Goal: Information Seeking & Learning: Learn about a topic

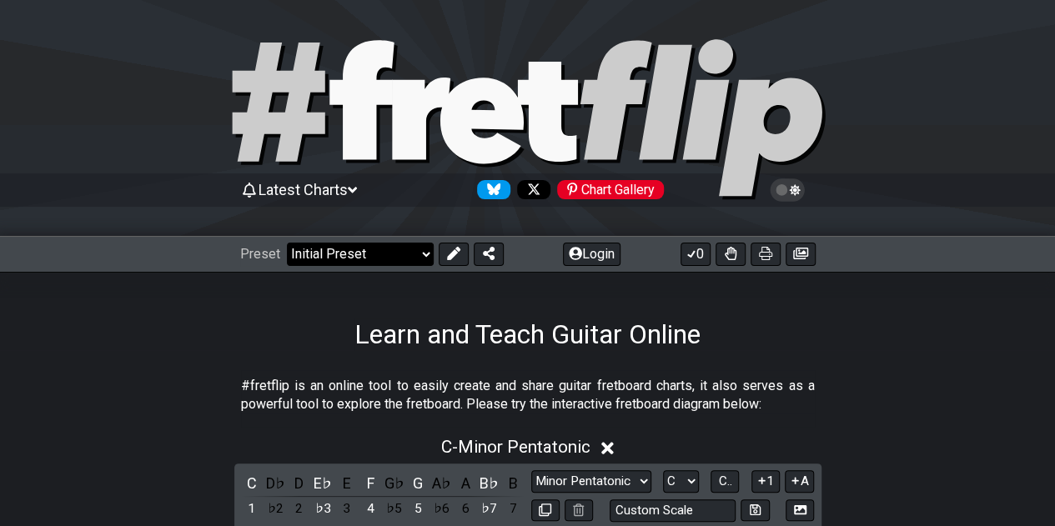
click at [327, 262] on select "Welcome to #fretflip! Initial Preset Custom Preset Minor Pentatonic Major Penta…" at bounding box center [360, 254] width 147 height 23
select select "/welcome"
click at [287, 243] on select "Welcome to #fretflip! Initial Preset Custom Preset Minor Pentatonic Major Penta…" at bounding box center [360, 254] width 147 height 23
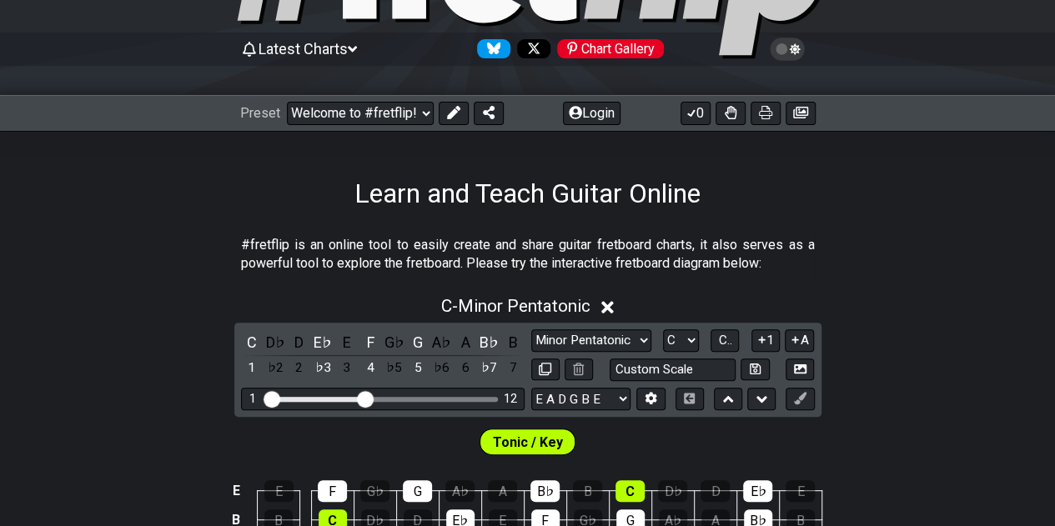
scroll to position [142, 0]
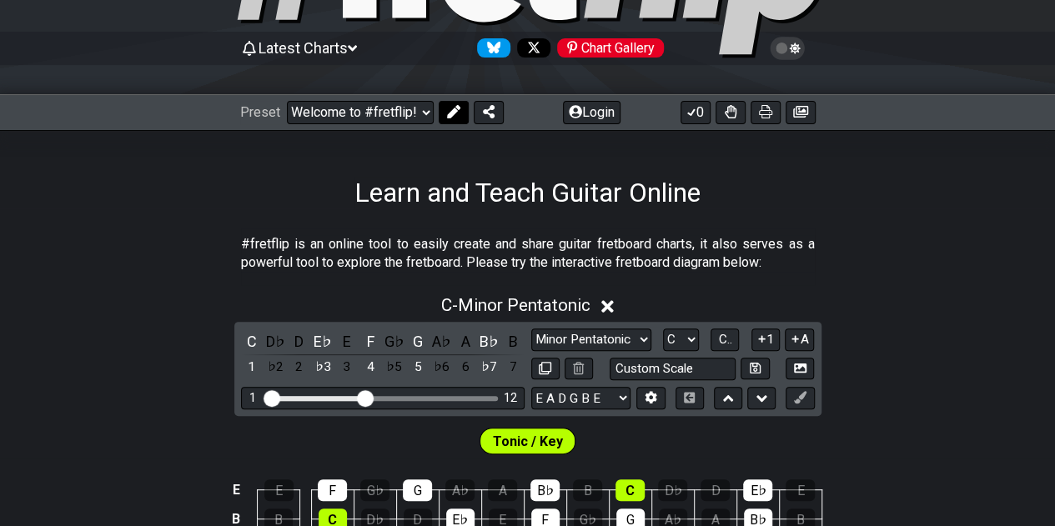
click at [439, 104] on button at bounding box center [454, 112] width 30 height 23
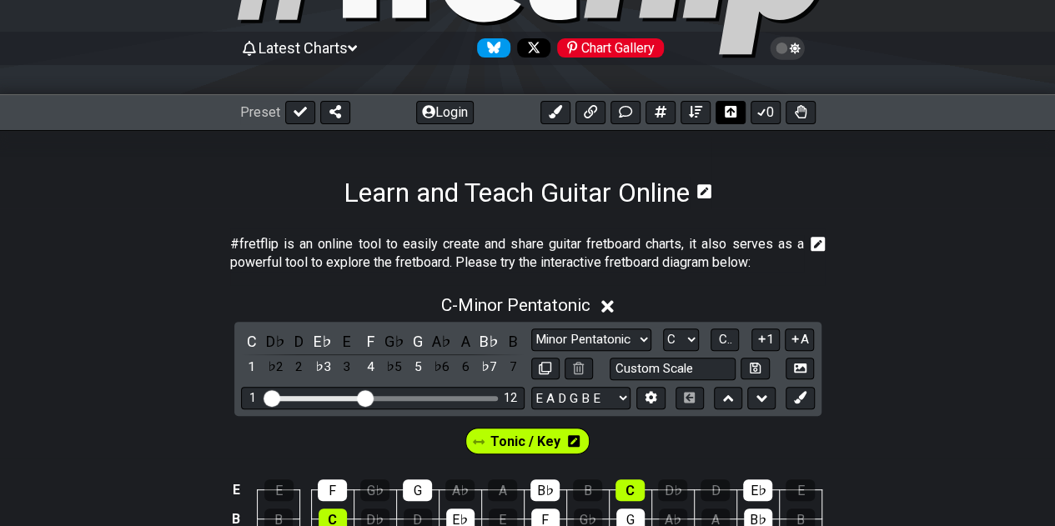
click at [718, 106] on button at bounding box center [731, 112] width 30 height 23
click at [294, 111] on icon at bounding box center [300, 112] width 13 height 10
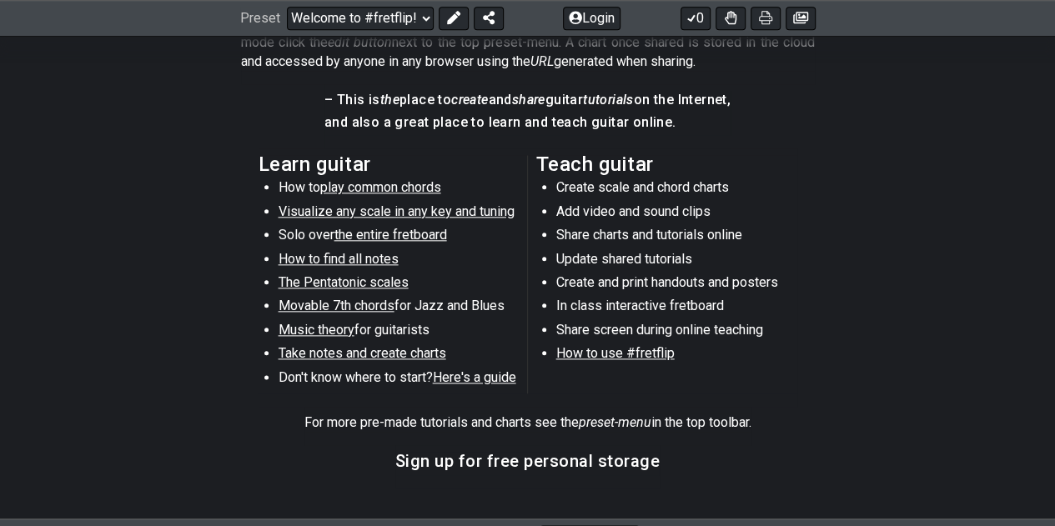
scroll to position [833, 0]
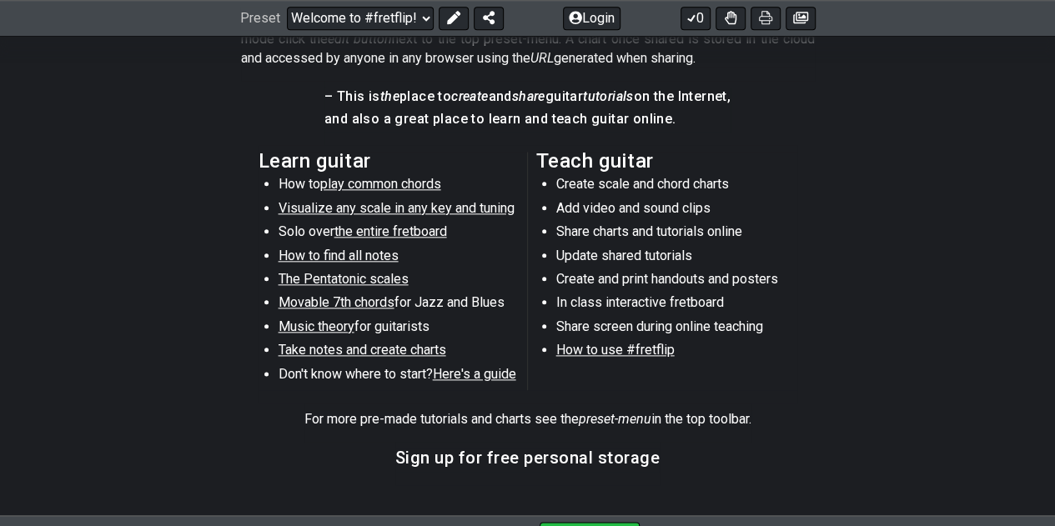
drag, startPoint x: 370, startPoint y: 179, endPoint x: 219, endPoint y: 261, distance: 171.4
click at [219, 261] on section "Learn guitar How to play common chords Visualize any scale in any key and tunin…" at bounding box center [527, 274] width 1055 height 259
click at [364, 177] on span "play common chords" at bounding box center [380, 184] width 121 height 16
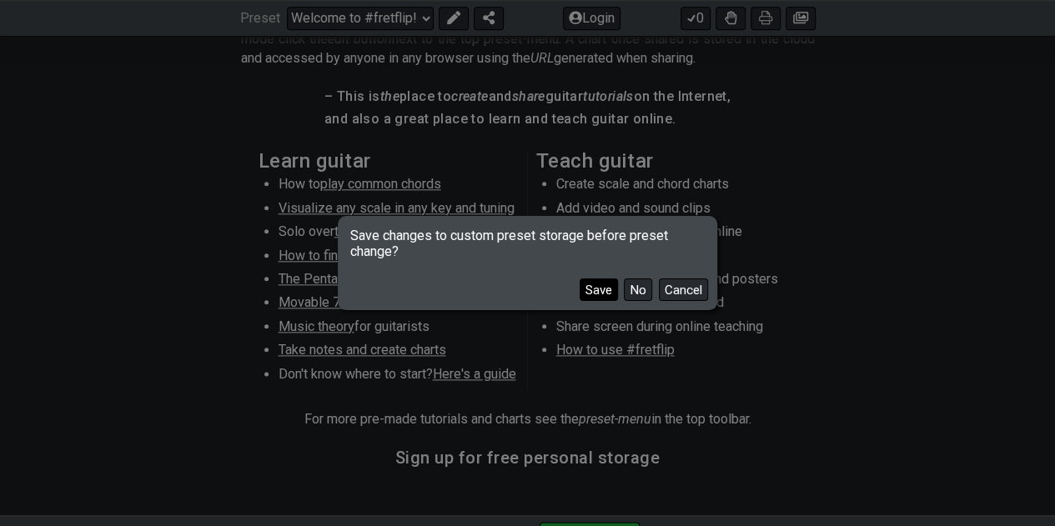
click at [612, 290] on button "Save" at bounding box center [599, 290] width 38 height 23
select select "/common-guitar-chords"
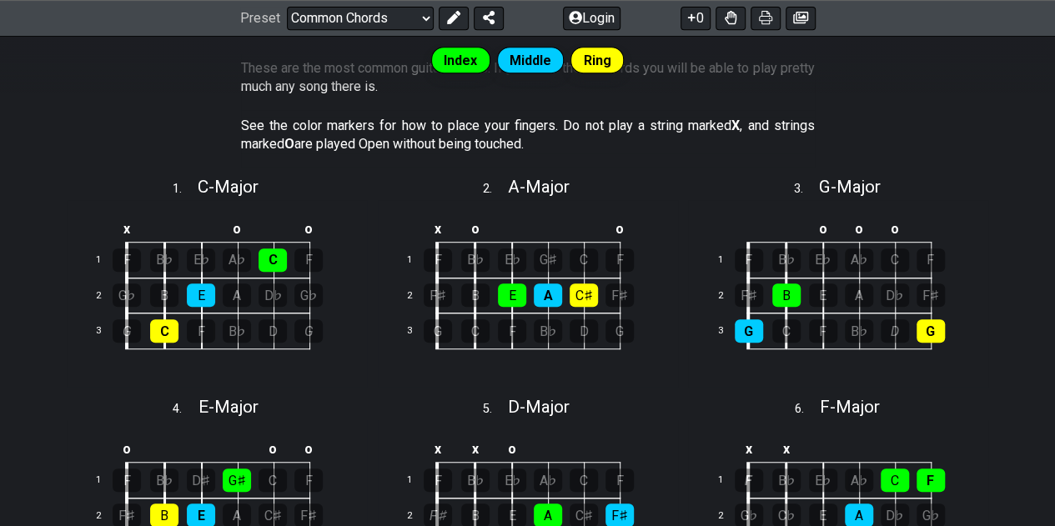
scroll to position [149, 0]
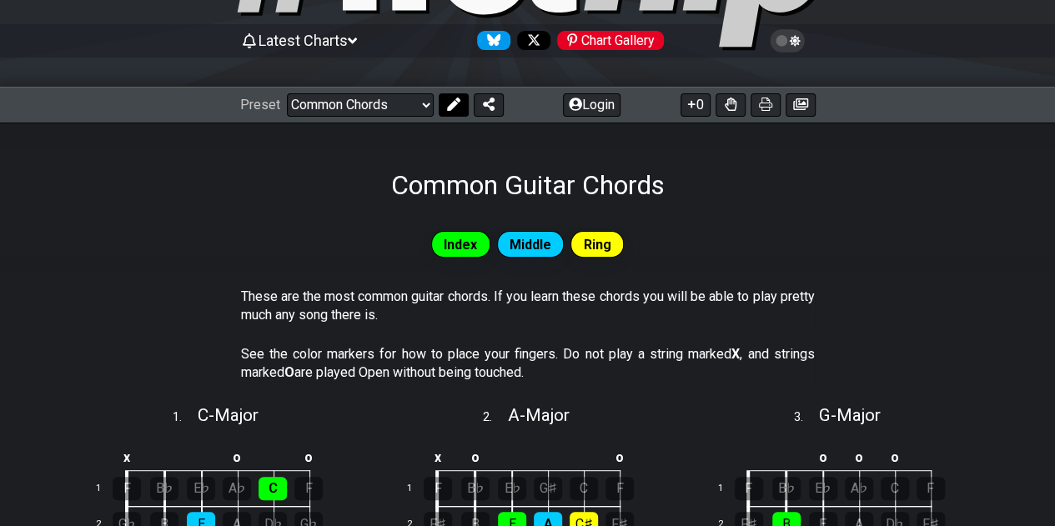
click at [451, 96] on button at bounding box center [454, 104] width 30 height 23
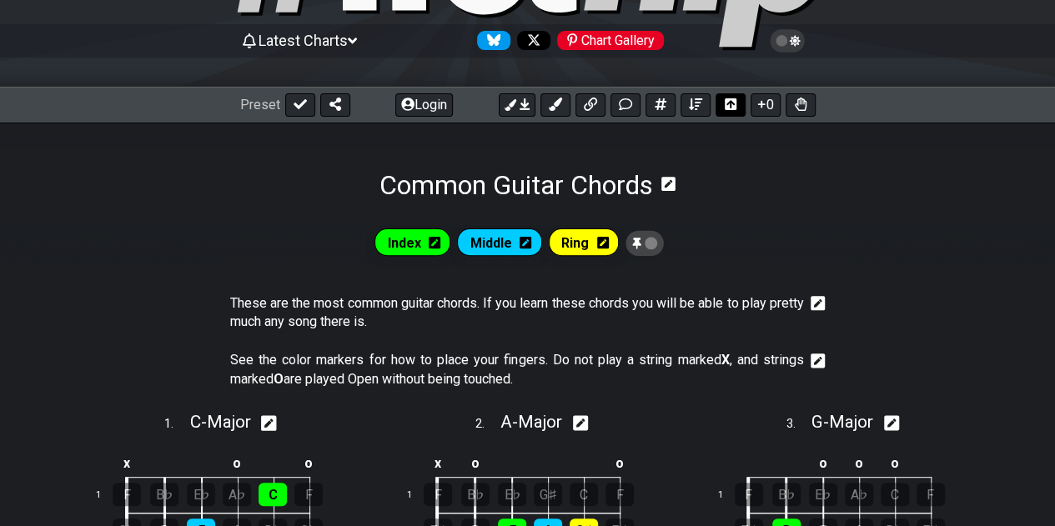
click at [723, 103] on button at bounding box center [731, 104] width 30 height 23
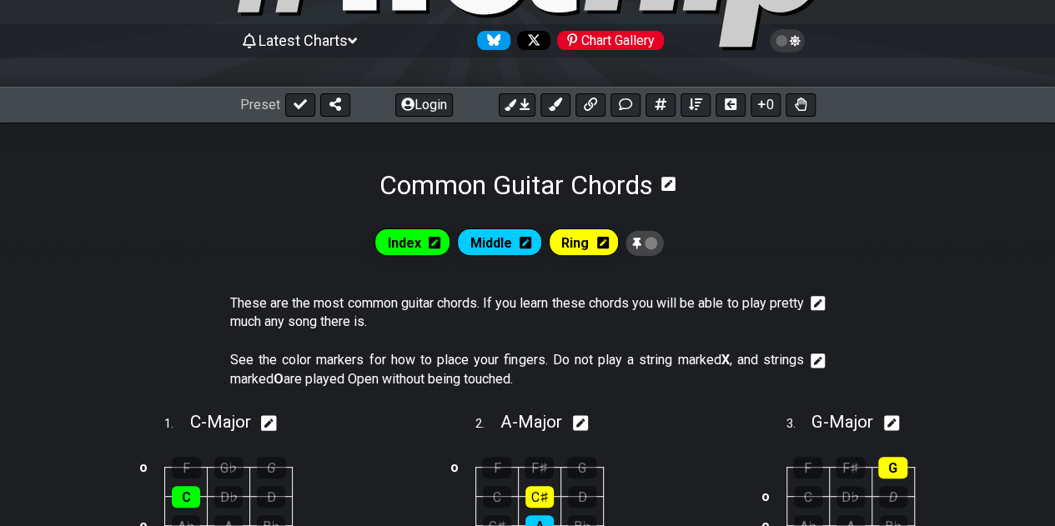
click at [698, 179] on section "Common Guitar Chords" at bounding box center [527, 162] width 1055 height 78
click at [297, 106] on icon at bounding box center [300, 104] width 13 height 10
select select "/common-guitar-chords"
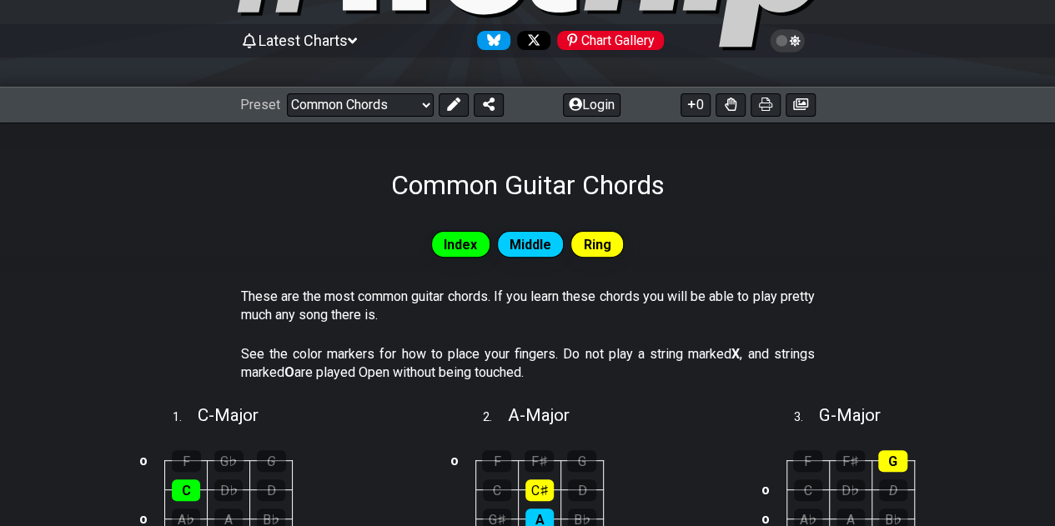
click at [718, 141] on div "Common Guitar Chords" at bounding box center [527, 162] width 1055 height 78
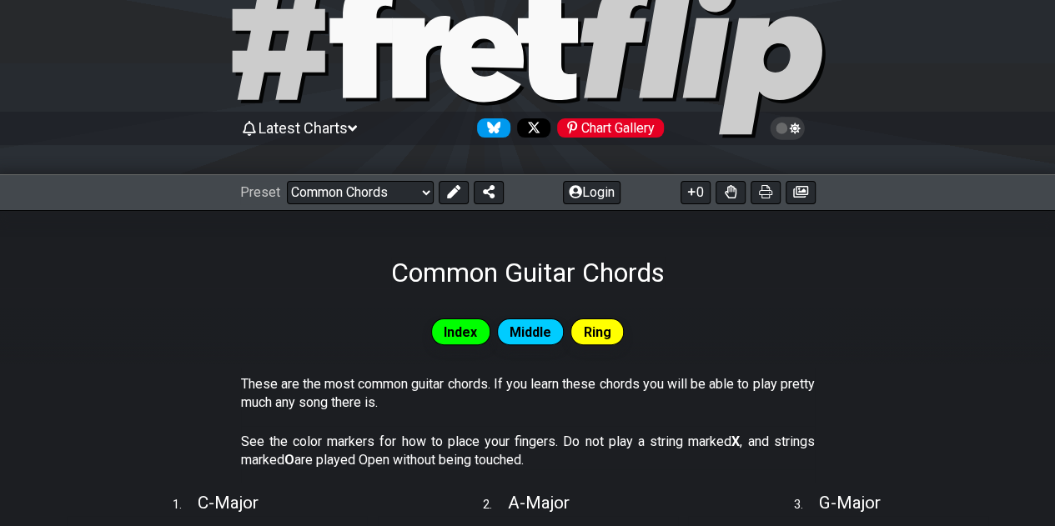
scroll to position [61, 0]
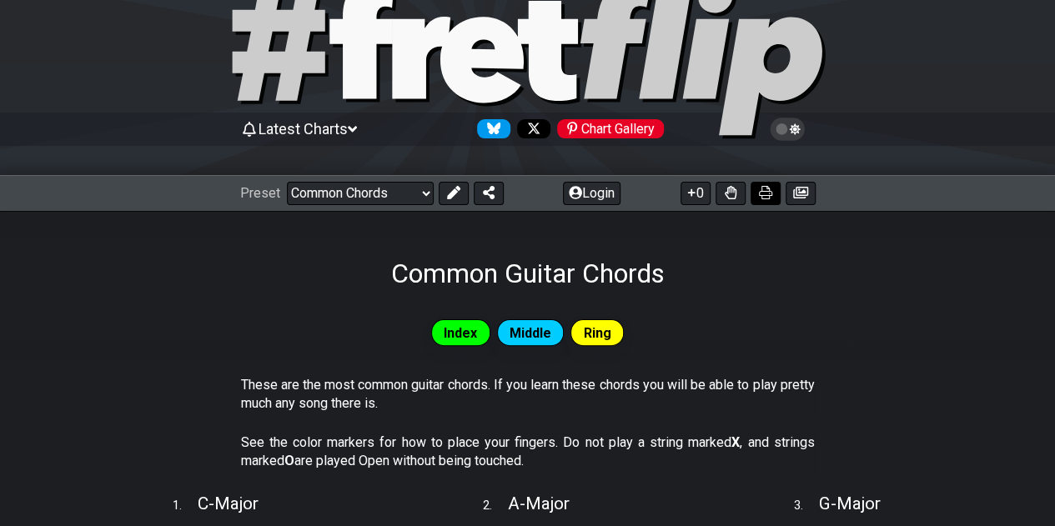
click at [756, 184] on button at bounding box center [766, 193] width 30 height 23
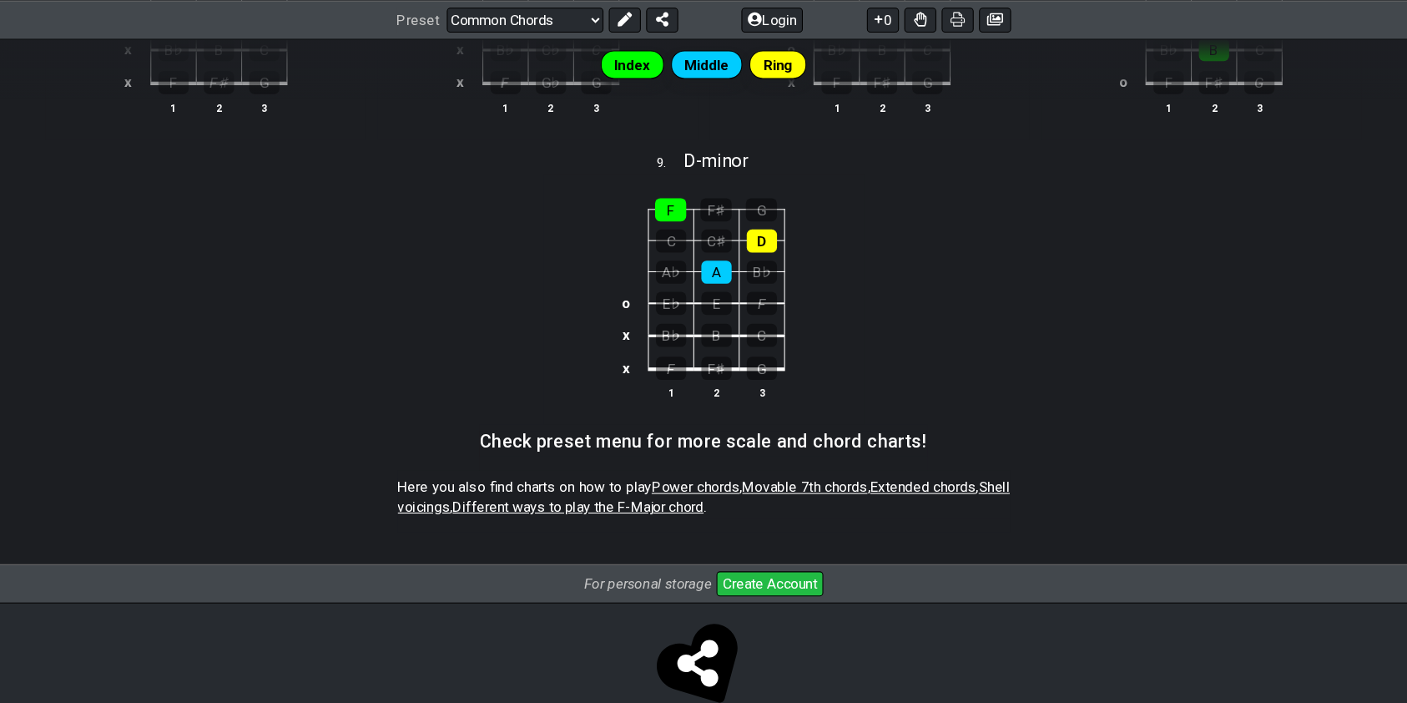
scroll to position [935, 0]
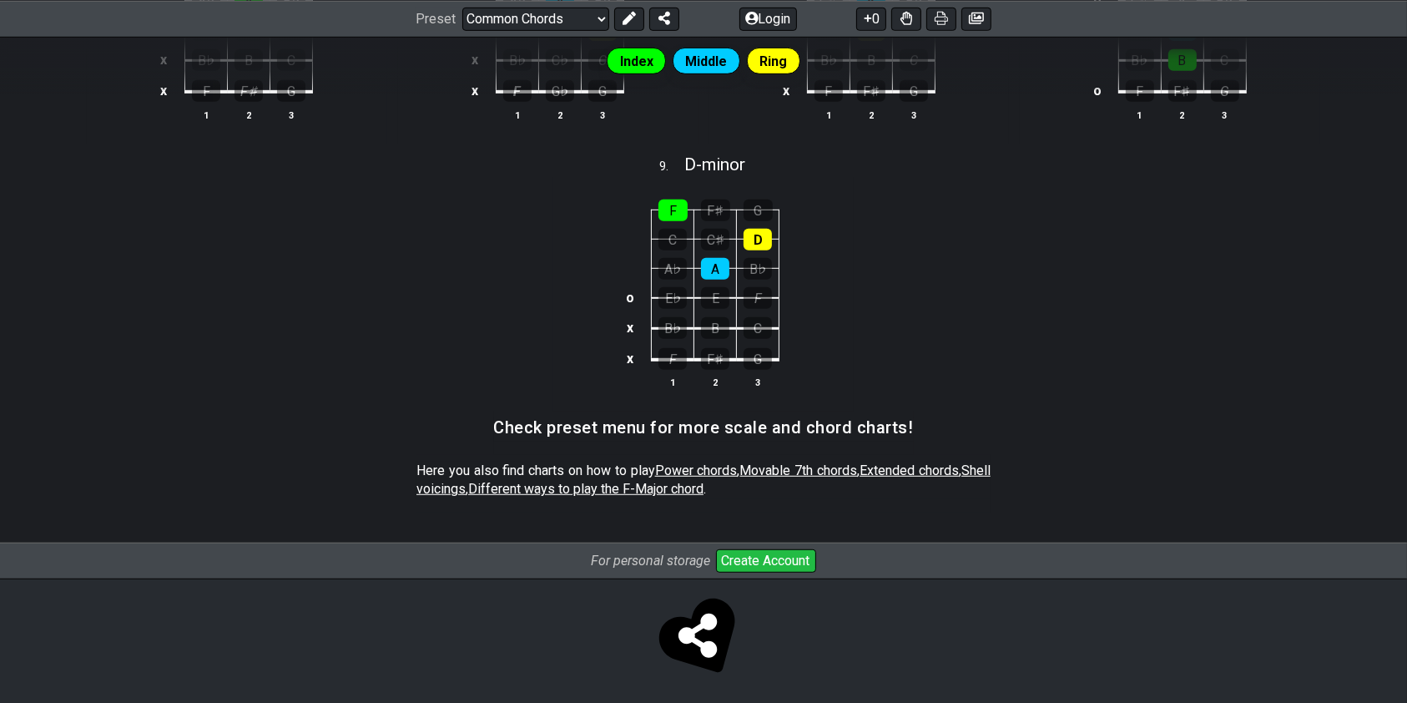
drag, startPoint x: 1031, startPoint y: 12, endPoint x: 982, endPoint y: 319, distance: 311.0
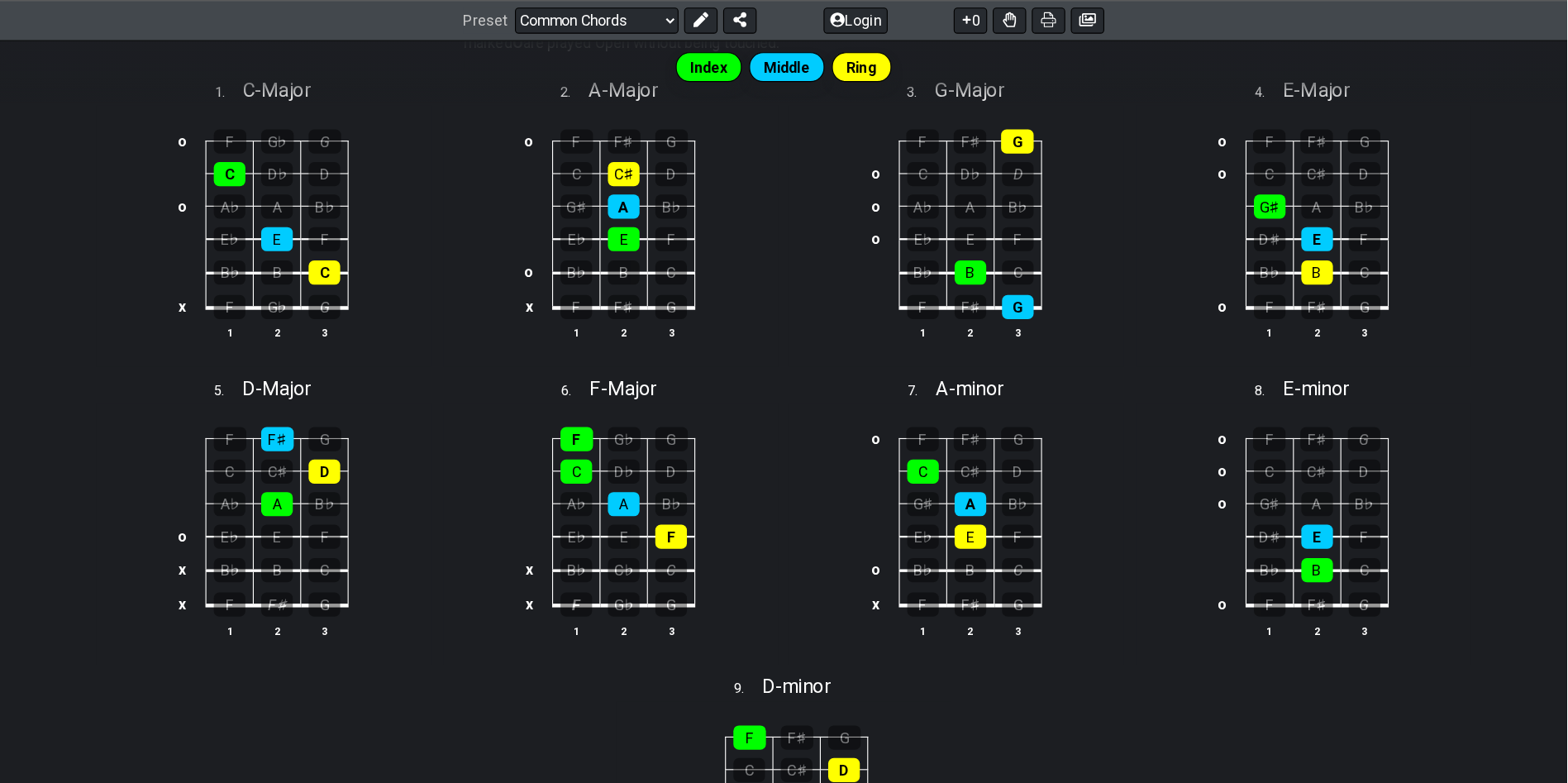
scroll to position [480, 0]
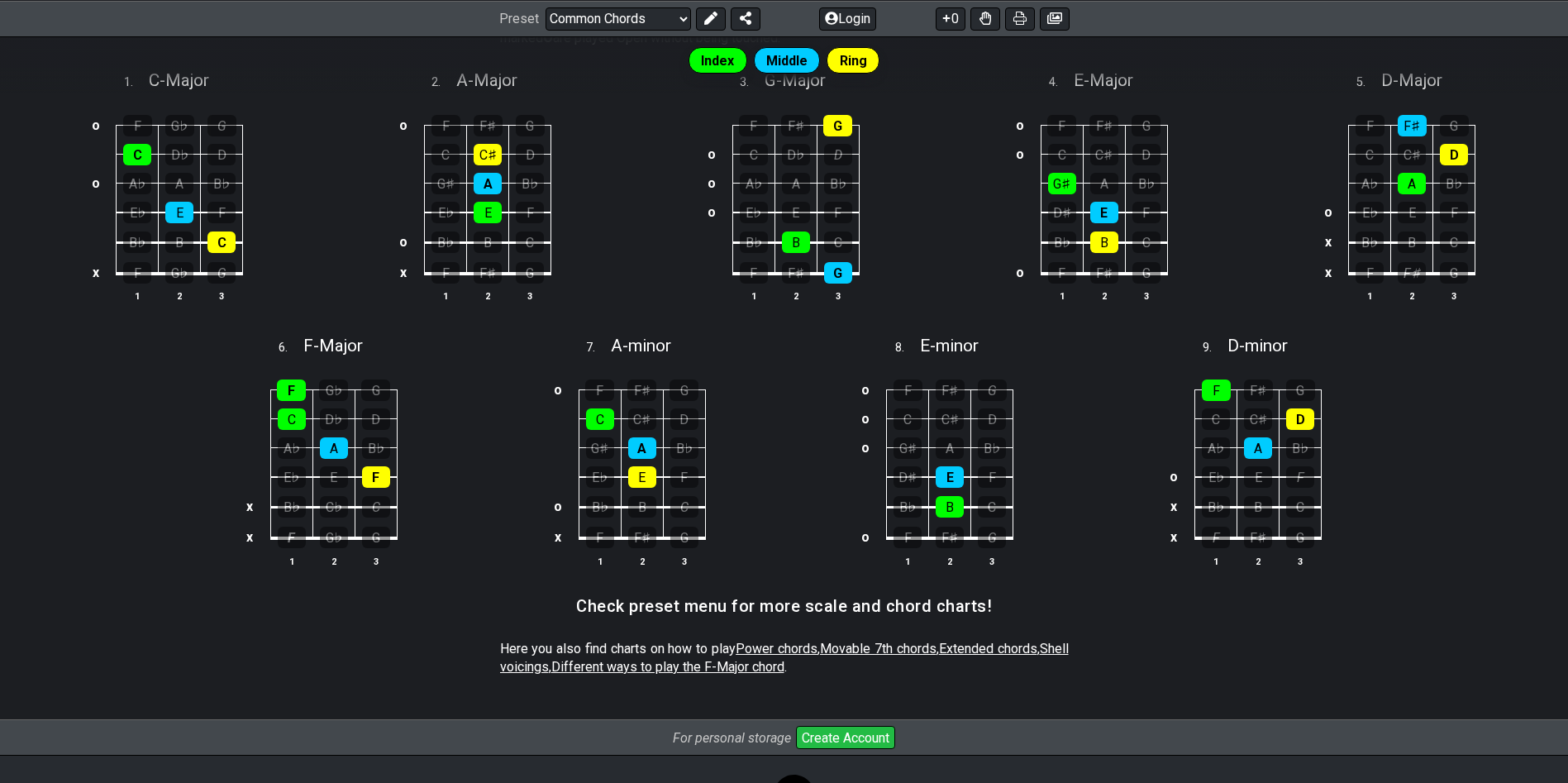
drag, startPoint x: 1410, startPoint y: 3, endPoint x: 1080, endPoint y: 501, distance: 597.4
click at [1045, 501] on div "o F F♯ G o C C♯ D o G♯ A B♭ D♯ E F B♭ B C o F F♯ G 1 2 3" at bounding box center [938, 474] width 297 height 232
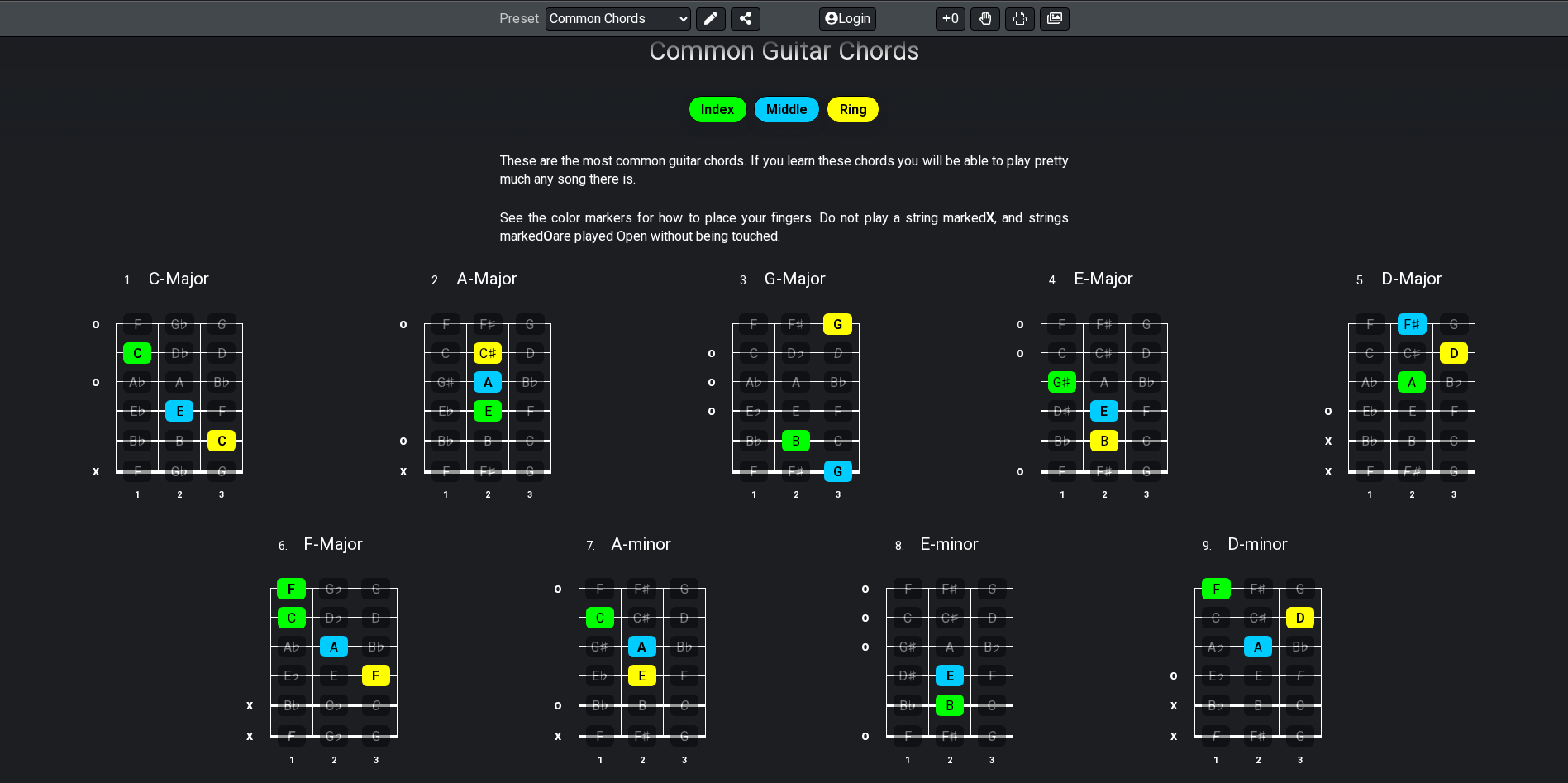
scroll to position [0, 0]
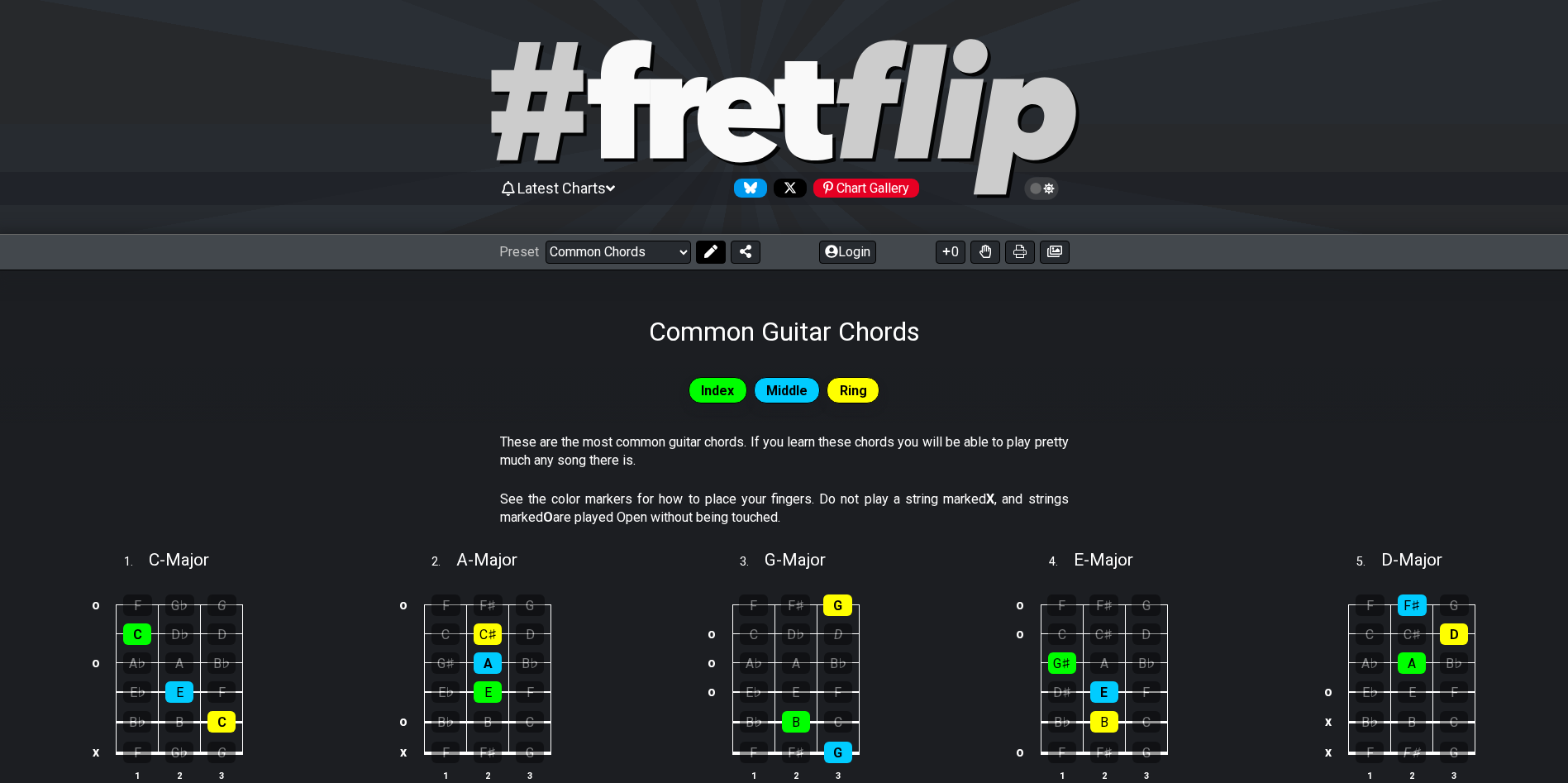
click at [711, 247] on icon at bounding box center [710, 251] width 13 height 13
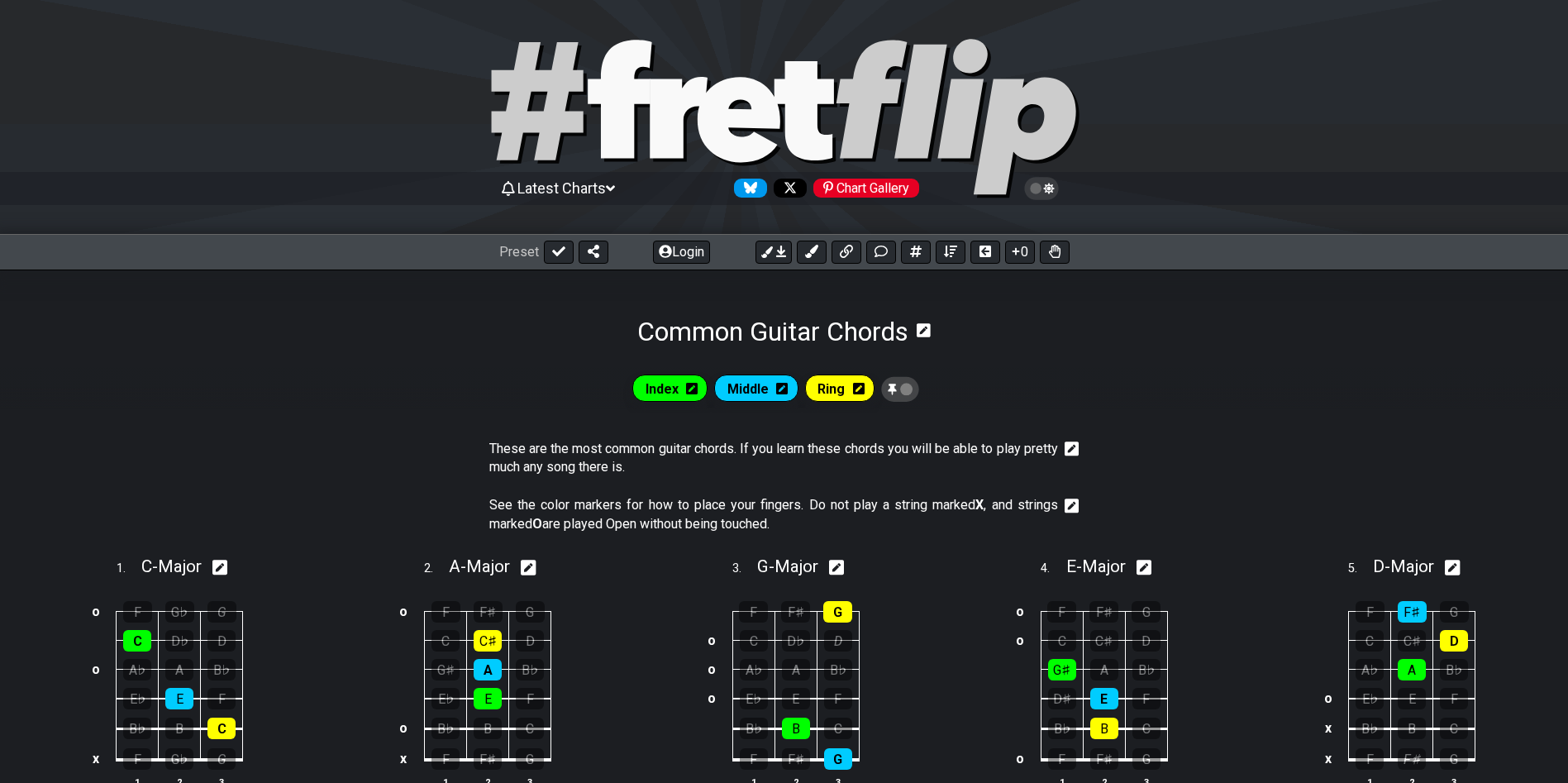
click at [1045, 357] on div "Index Middle Ring These are the most common guitar chords. If you learn these c…" at bounding box center [784, 776] width 1568 height 859
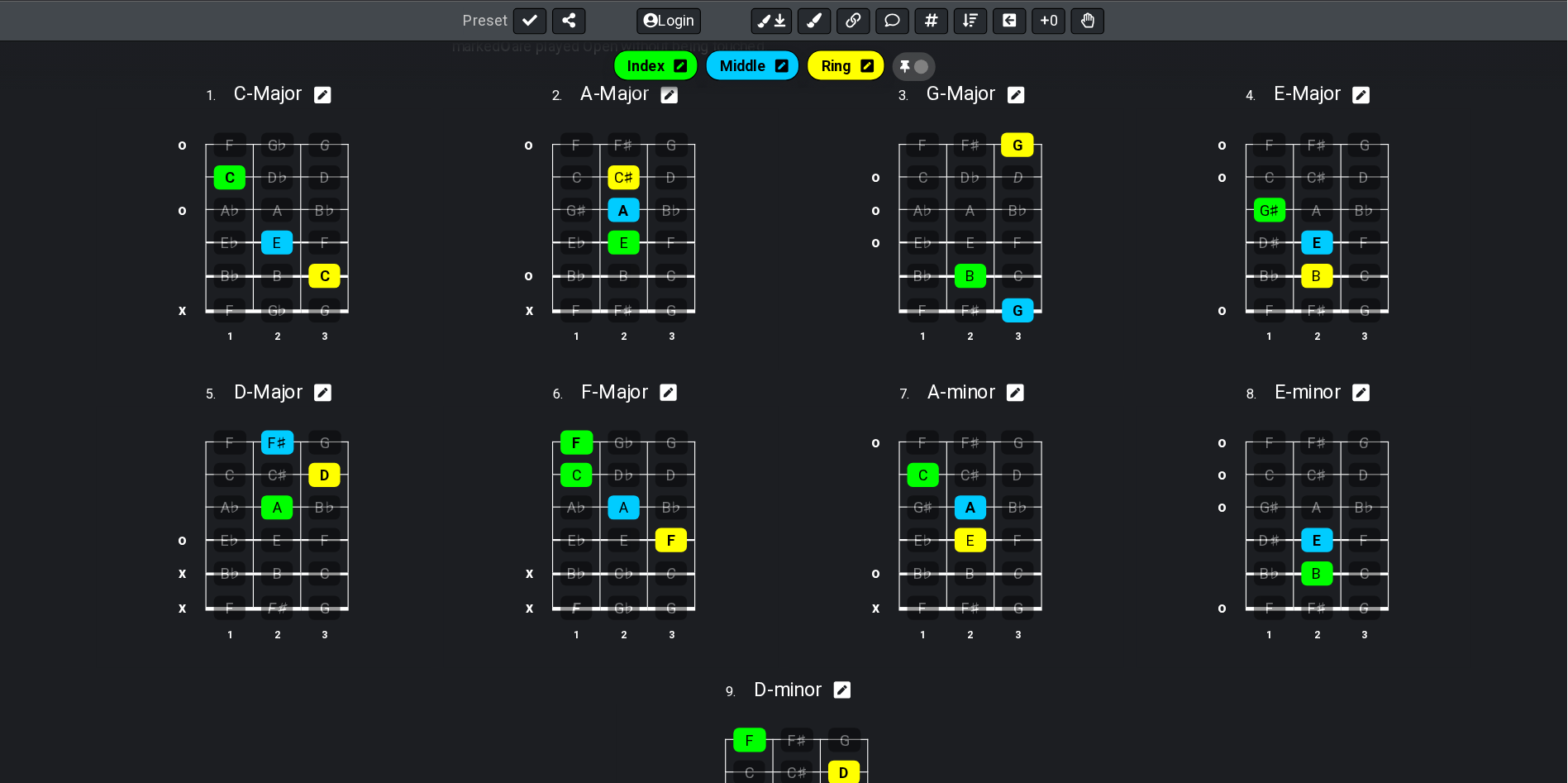
scroll to position [484, 0]
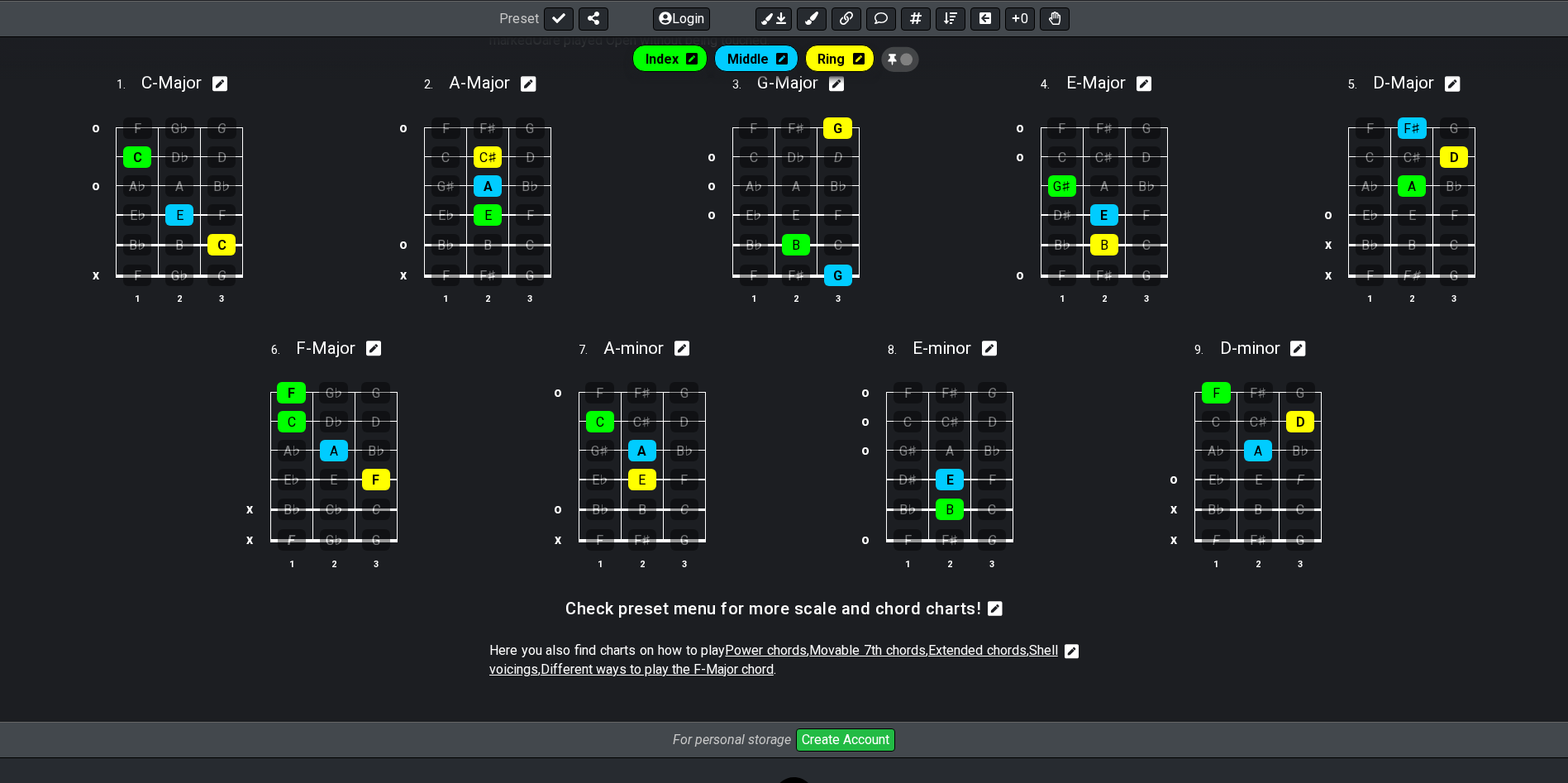
drag, startPoint x: 1510, startPoint y: 10, endPoint x: 1105, endPoint y: 561, distance: 683.8
click at [1045, 521] on div "F F♯ G C C♯ D A♭ A B♭ o E♭ E F x B♭ B C x F F♯ G 1 2 3" at bounding box center [1246, 477] width 297 height 232
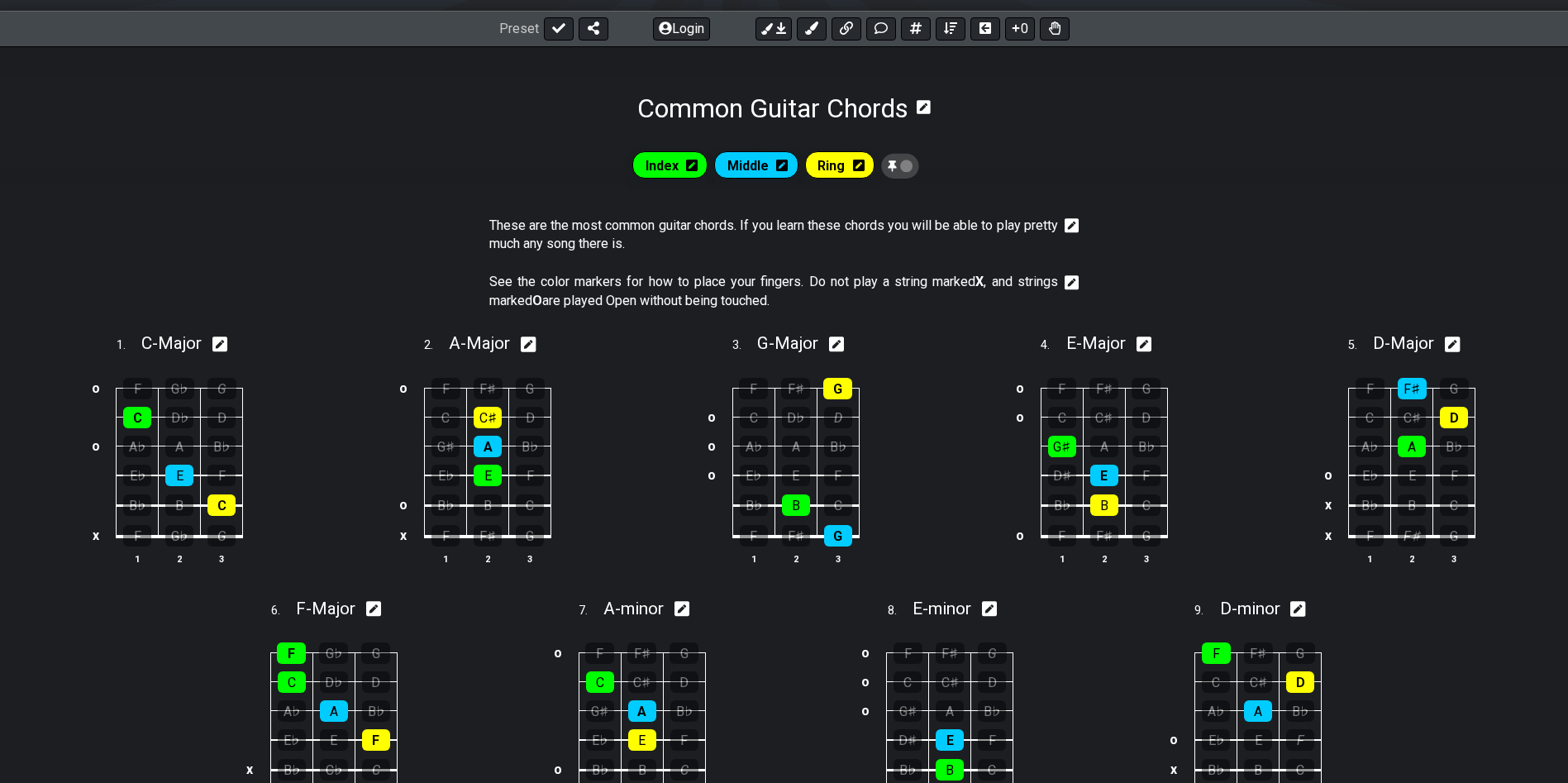
scroll to position [292, 0]
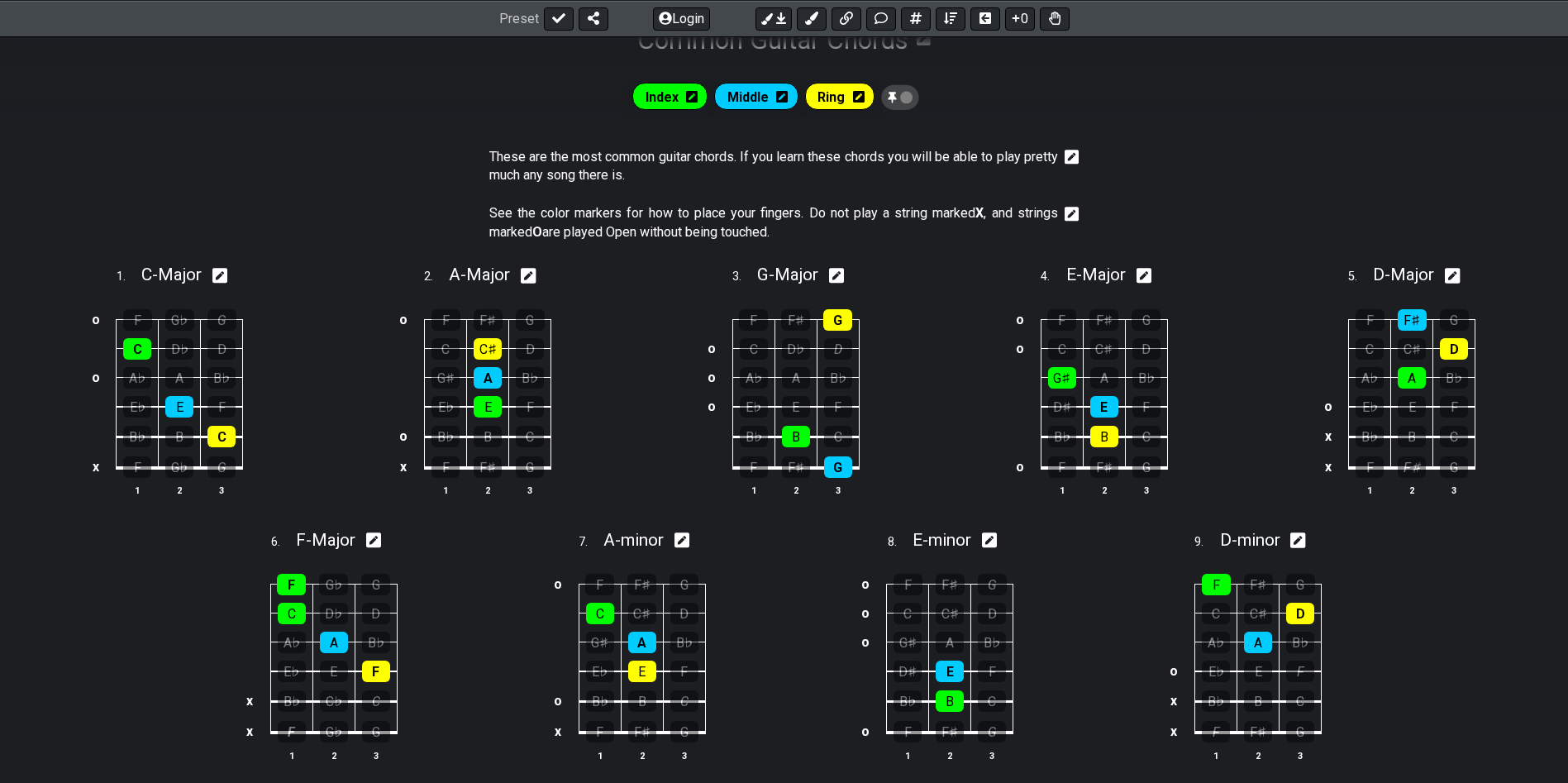
click at [902, 110] on div "Index Middle Ring" at bounding box center [778, 96] width 303 height 37
click at [895, 96] on icon at bounding box center [900, 97] width 13 height 17
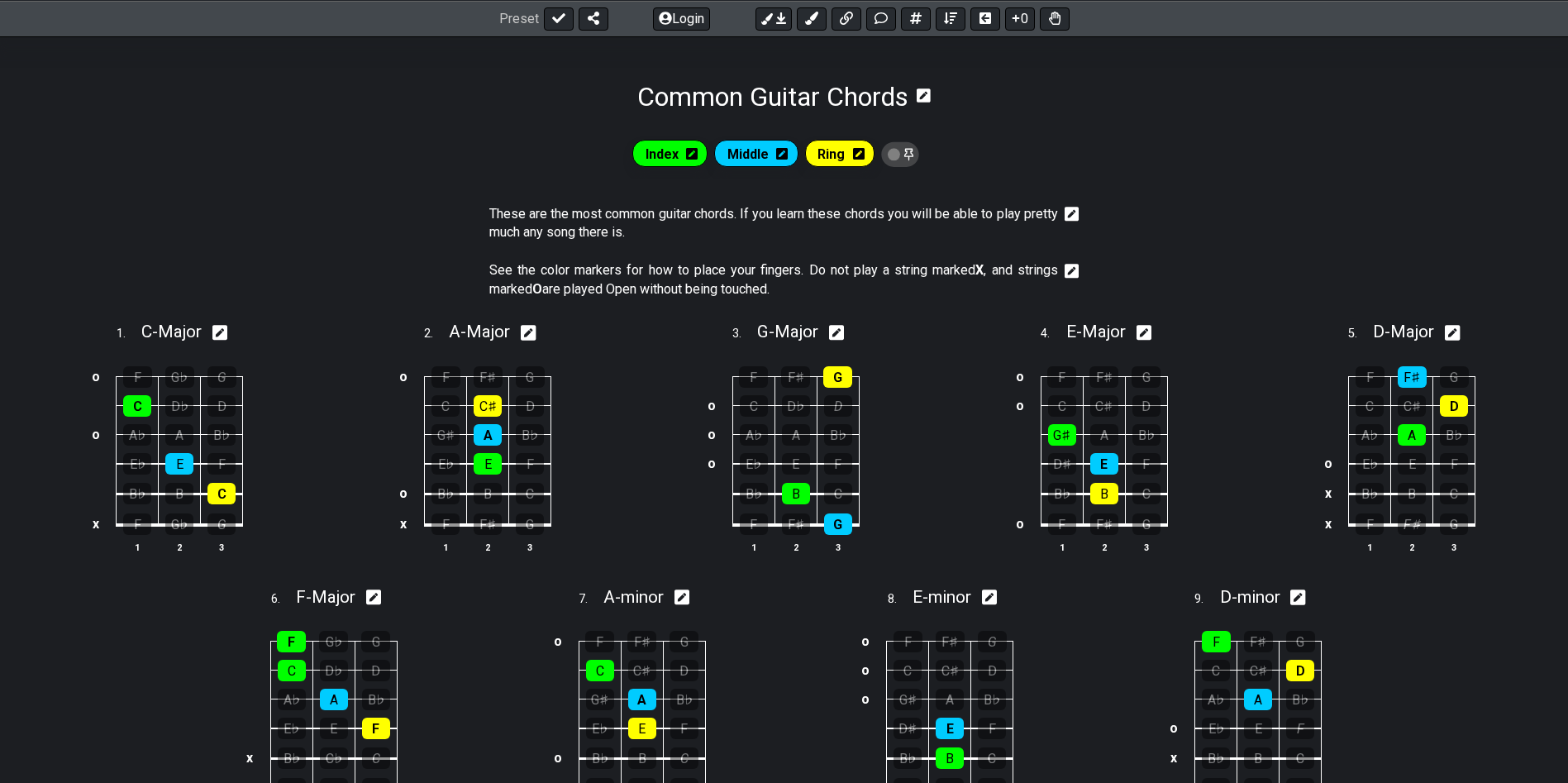
click at [928, 96] on icon at bounding box center [923, 95] width 14 height 14
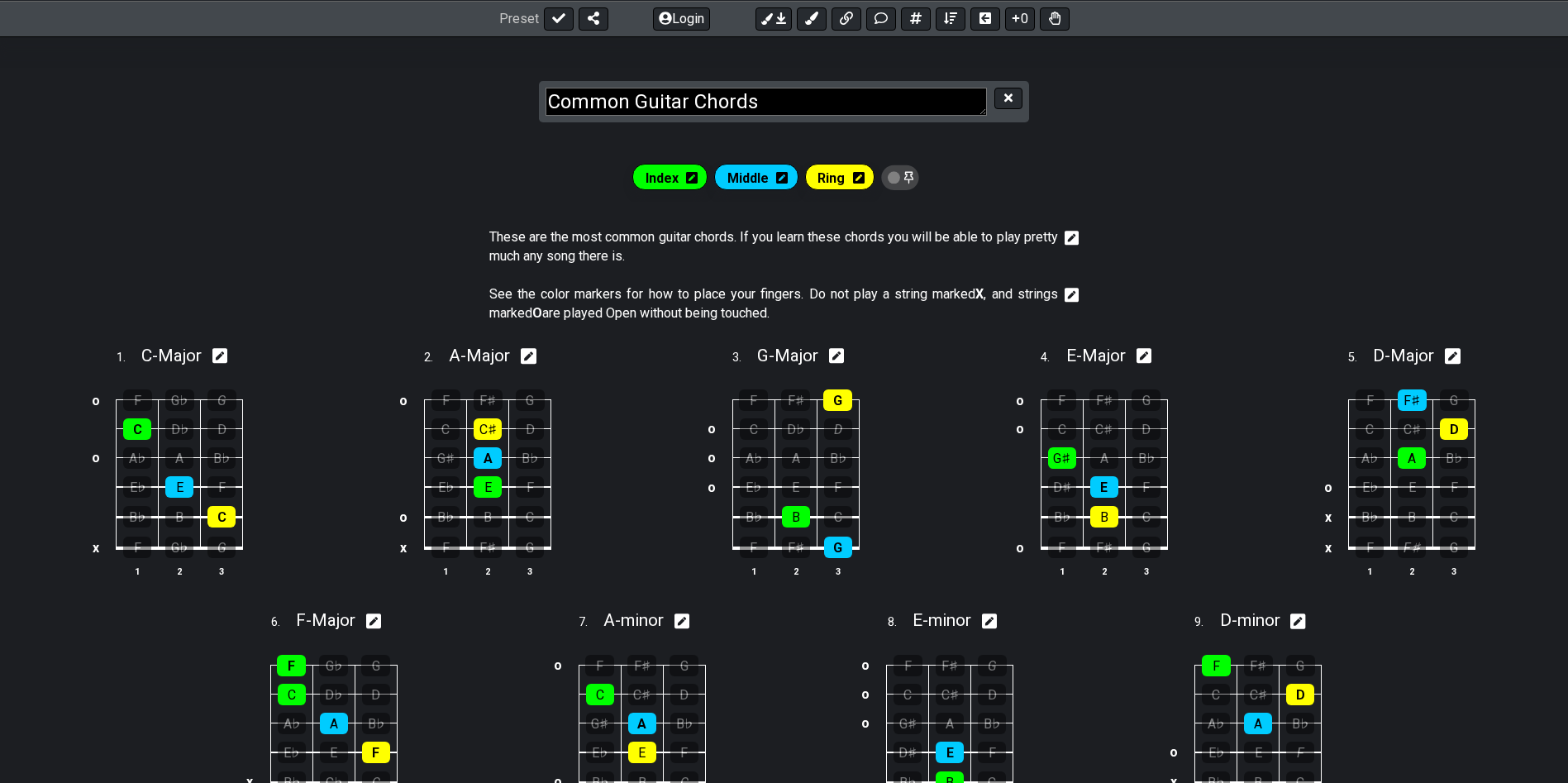
click at [1045, 97] on section "Common Guitar Chords" at bounding box center [784, 85] width 1568 height 102
click at [1017, 97] on button at bounding box center [1008, 98] width 28 height 23
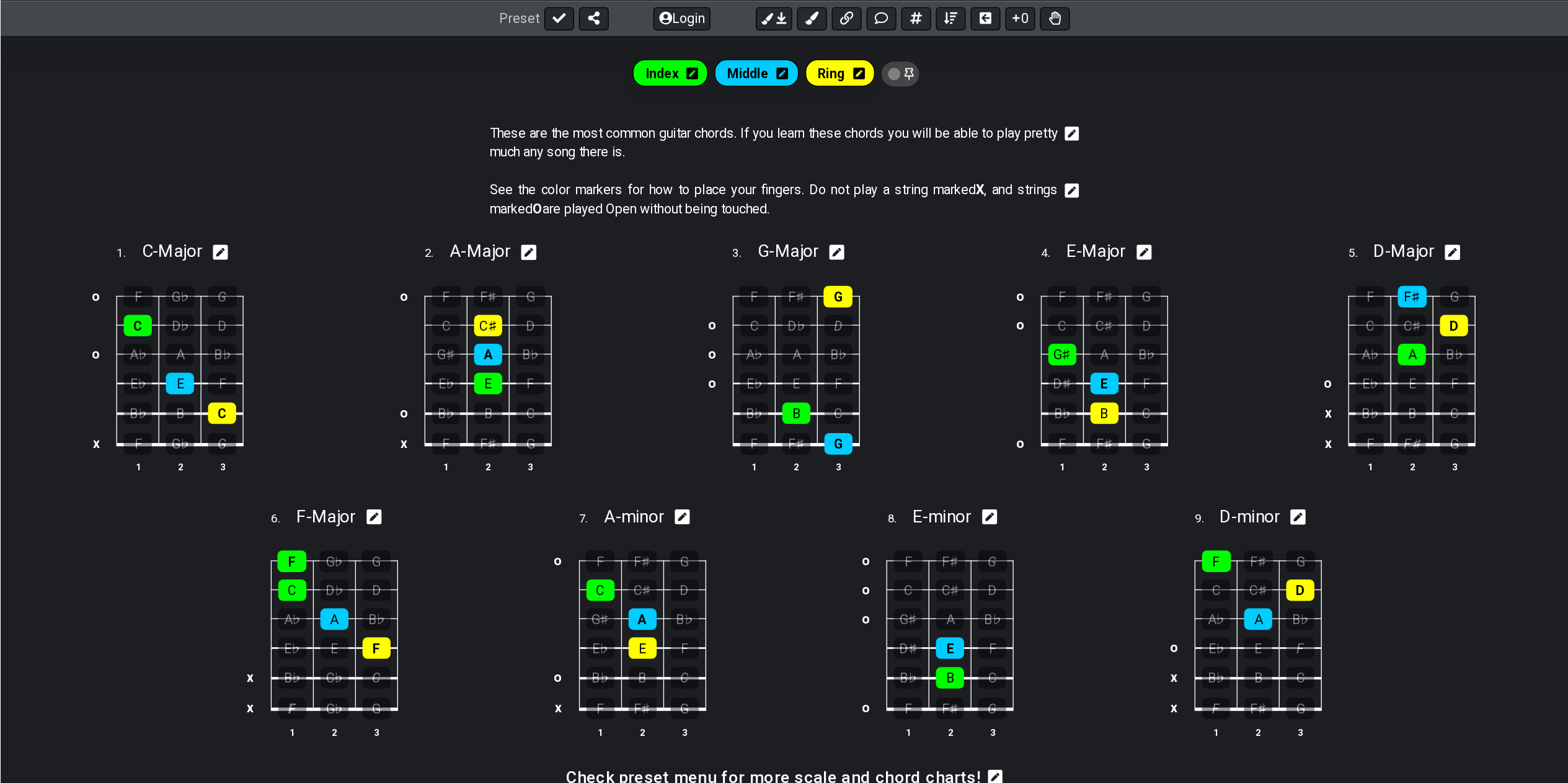
scroll to position [236, 0]
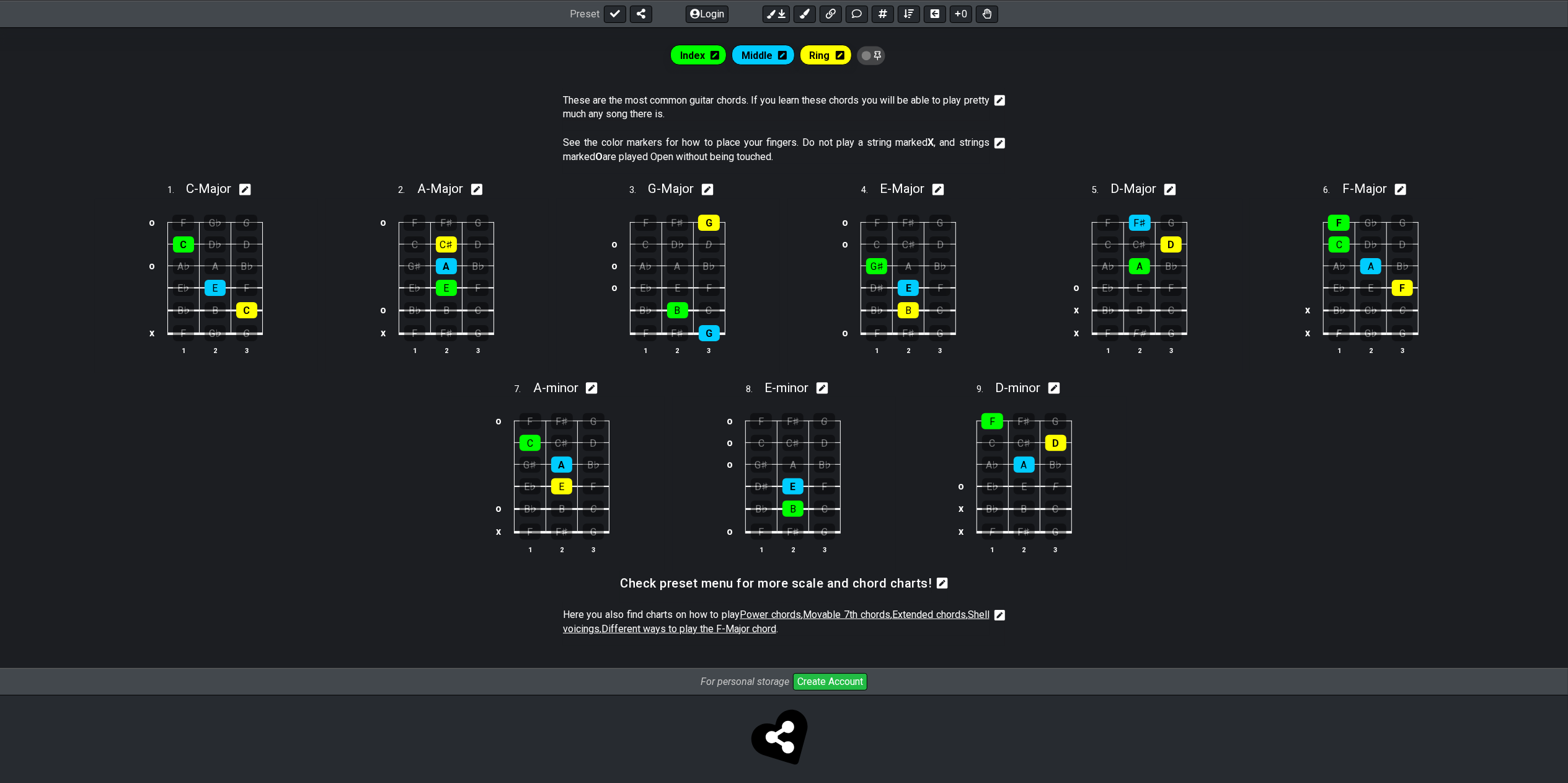
drag, startPoint x: 956, startPoint y: 1, endPoint x: 1122, endPoint y: 158, distance: 228.5
click at [784, 158] on section "See the color markers for how to place your fingers. Do not play a string marke…" at bounding box center [784, 152] width 1568 height 43
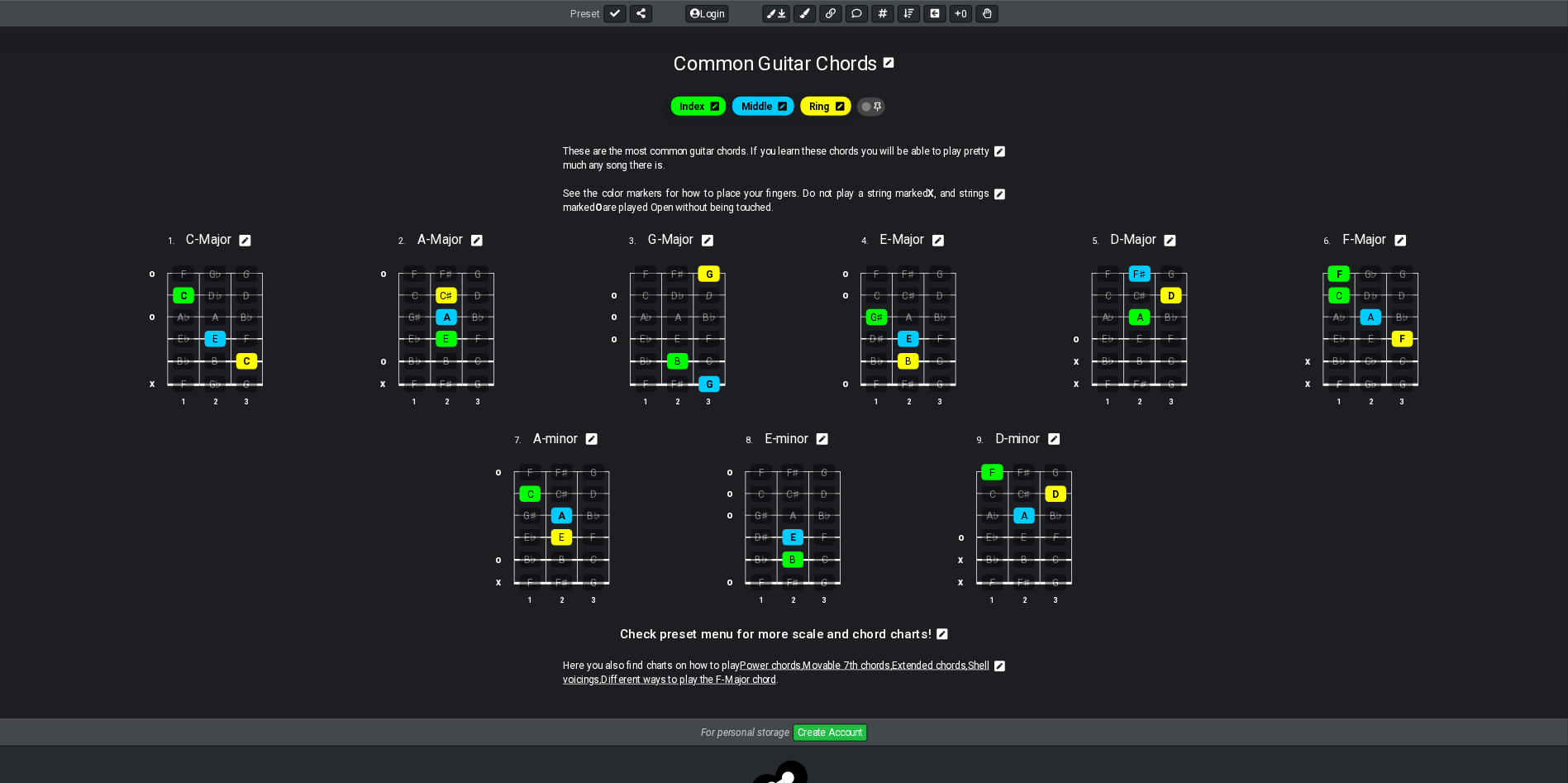
scroll to position [247, 0]
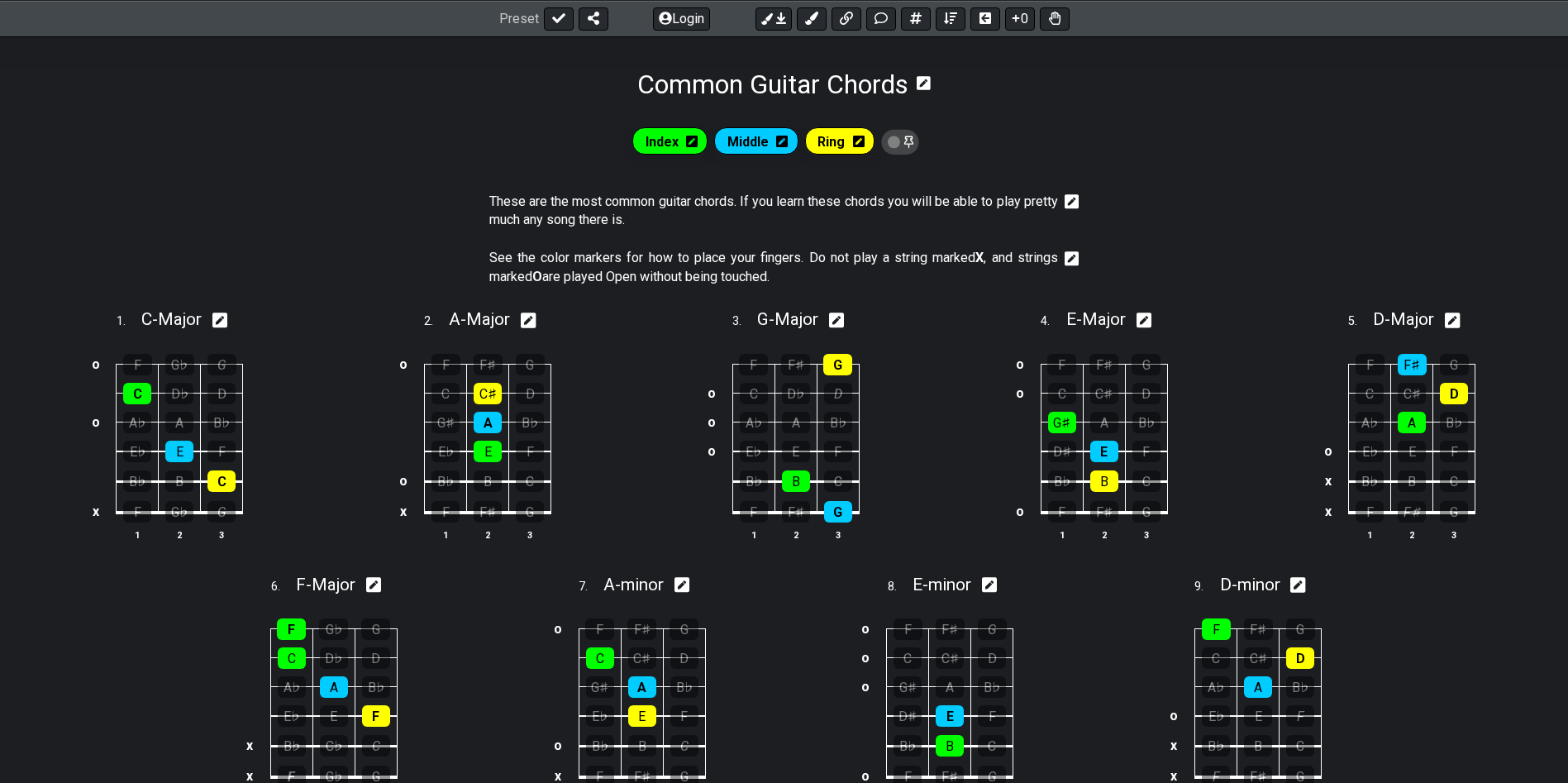
drag, startPoint x: 1948, startPoint y: 2, endPoint x: 1092, endPoint y: 108, distance: 862.5
click at [1045, 108] on div "Index Middle Ring These are the most common guitar chords. If you learn these c…" at bounding box center [784, 529] width 1568 height 859
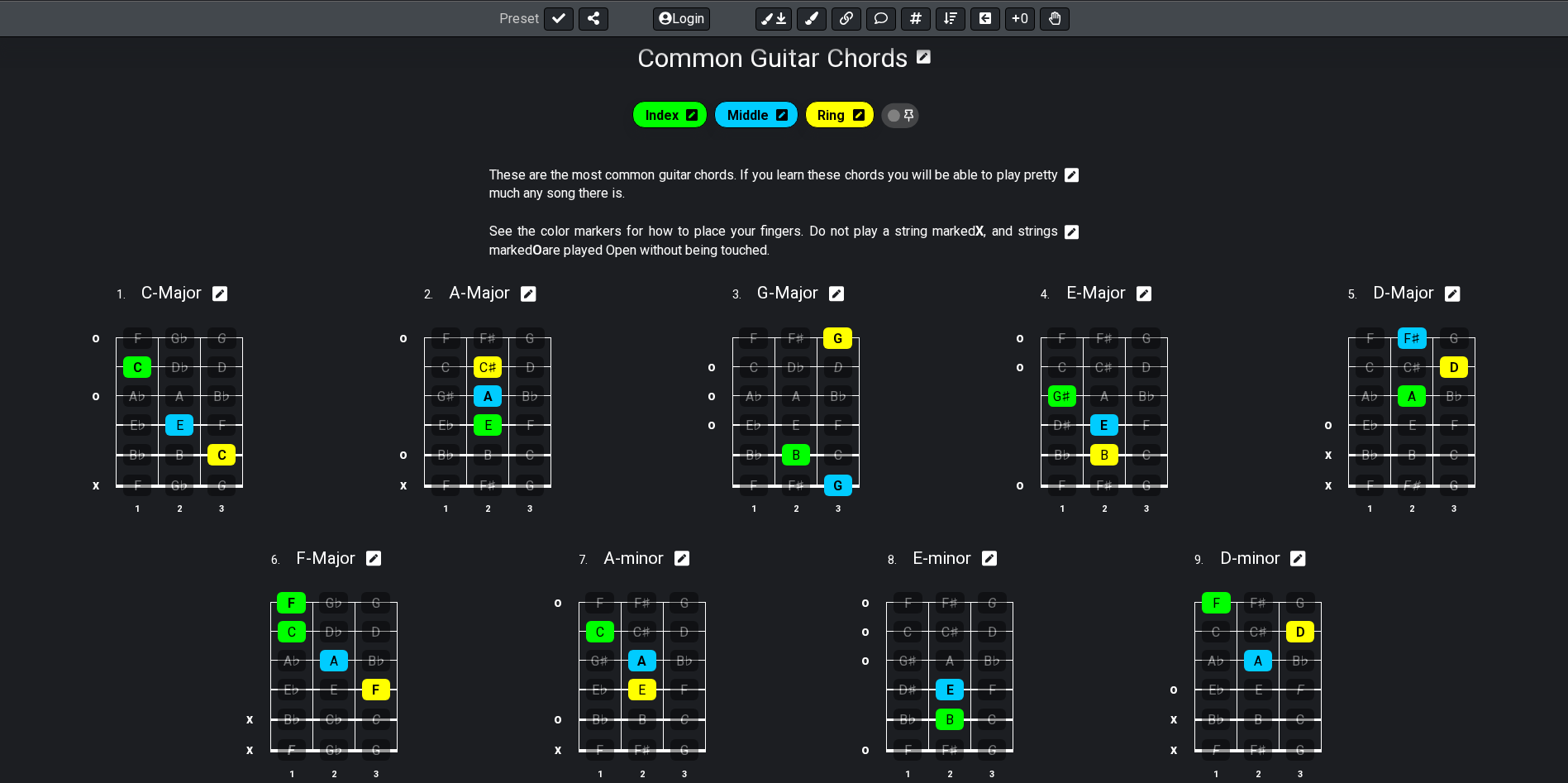
scroll to position [275, 0]
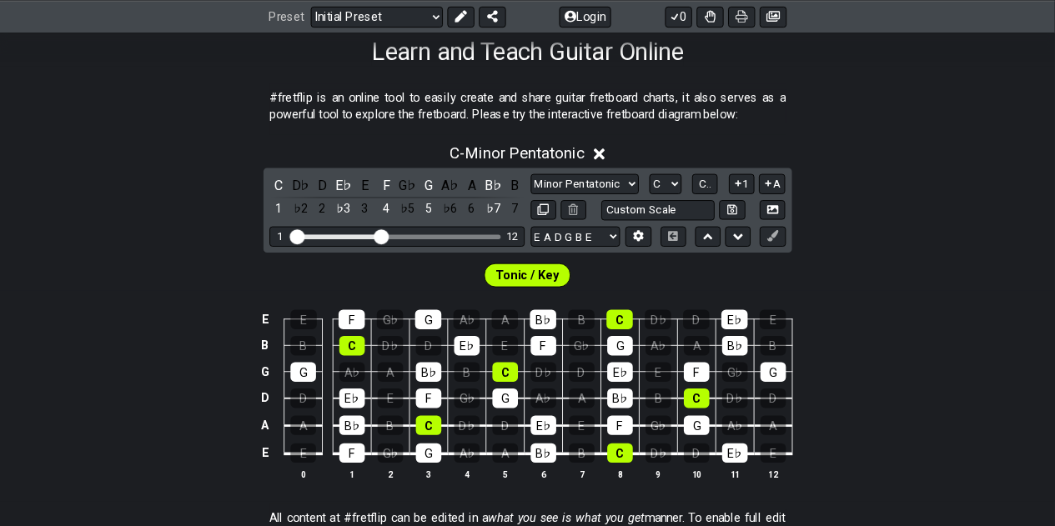
scroll to position [277, 0]
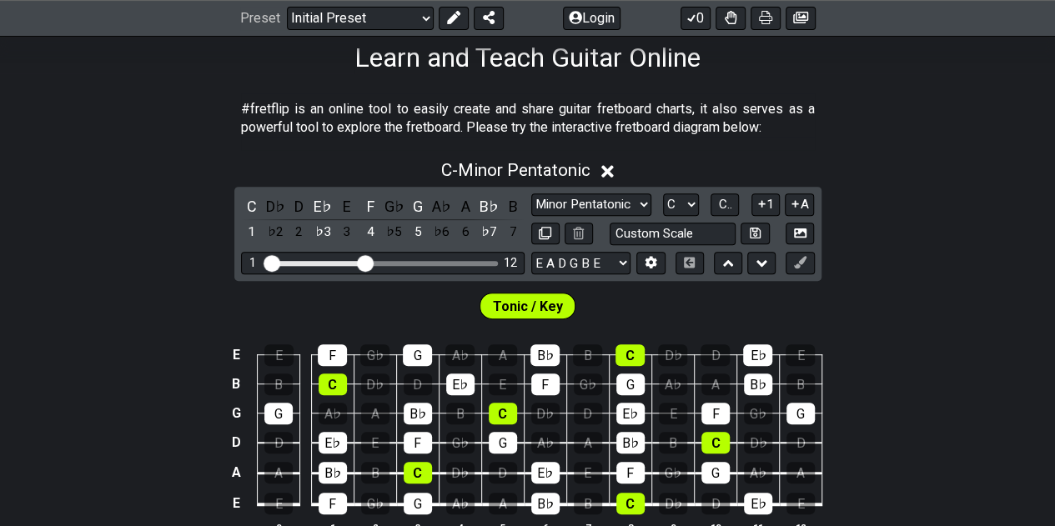
drag, startPoint x: 0, startPoint y: 0, endPoint x: 147, endPoint y: 159, distance: 216.7
click at [147, 159] on div "C - Minor Pentatonic" at bounding box center [527, 165] width 1055 height 31
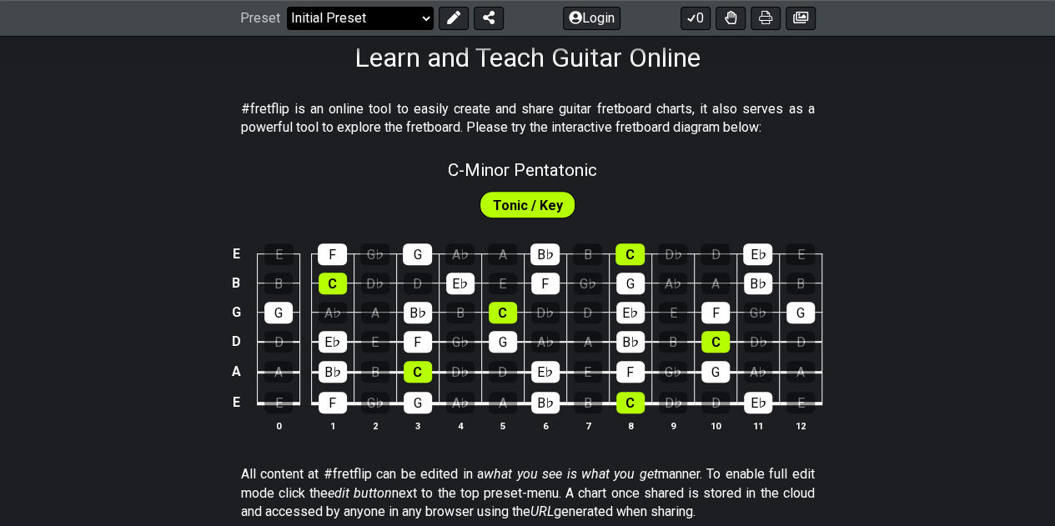
click at [379, 24] on select "Welcome to #fretflip! Initial Preset Custom Preset Minor Pentatonic Major Penta…" at bounding box center [360, 18] width 147 height 23
select select "/welcome"
click at [287, 7] on select "Welcome to #fretflip! Initial Preset Custom Preset Minor Pentatonic Major Penta…" at bounding box center [360, 18] width 147 height 23
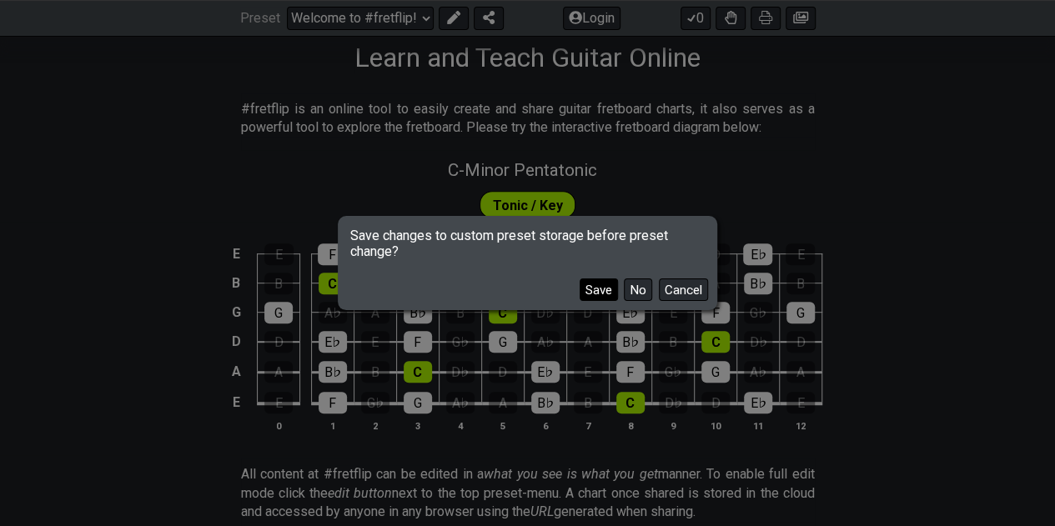
click at [606, 290] on button "Save" at bounding box center [599, 290] width 38 height 23
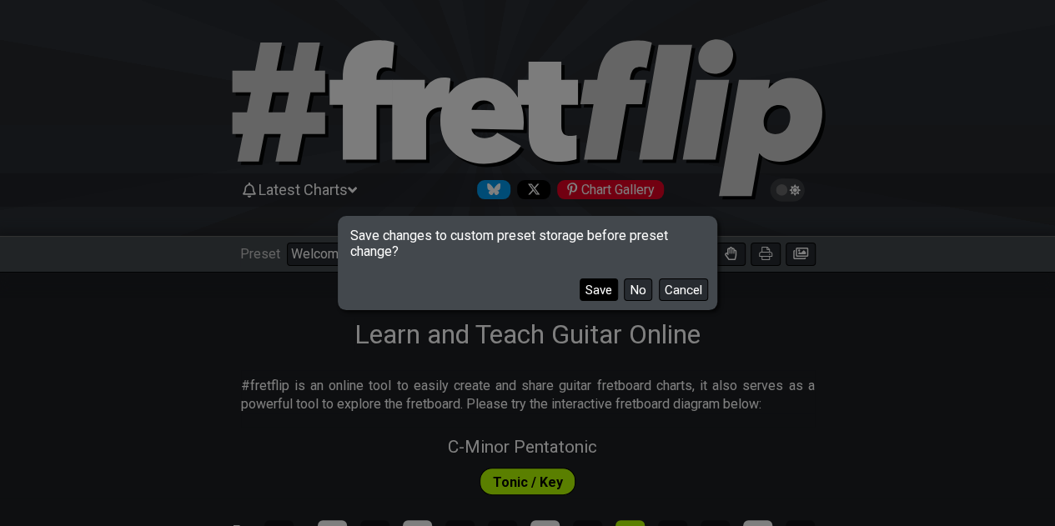
select select "C"
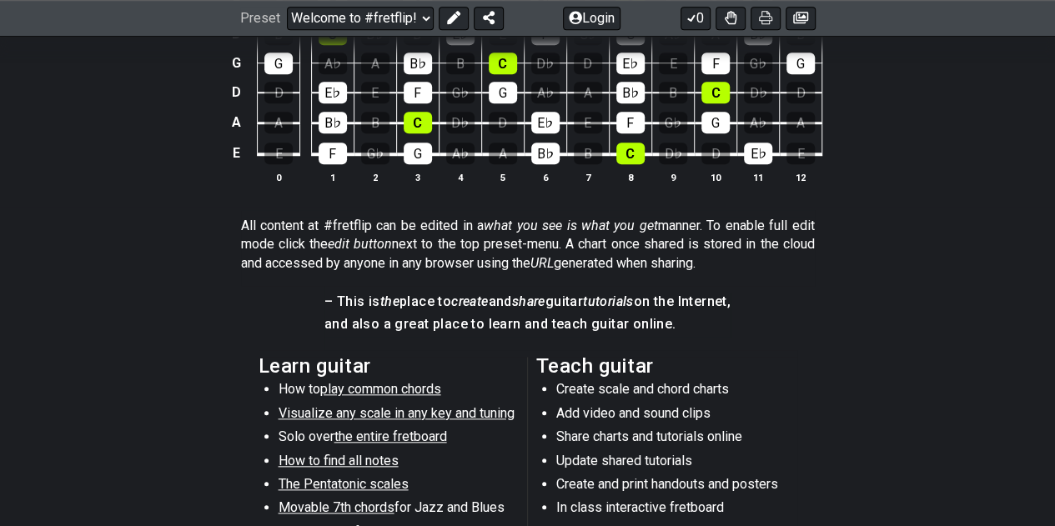
scroll to position [818, 0]
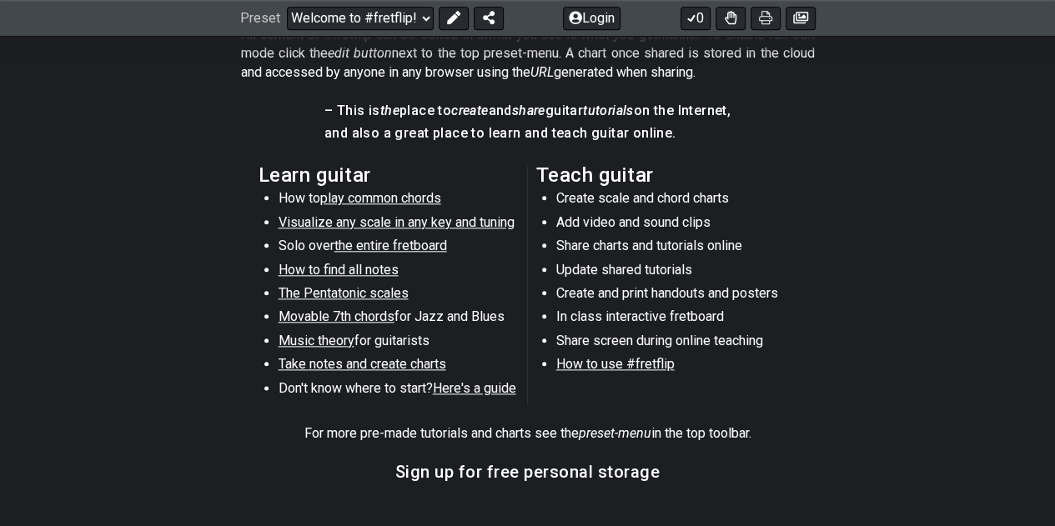
click at [370, 216] on span "Visualize any scale in any key and tuning" at bounding box center [397, 222] width 236 height 16
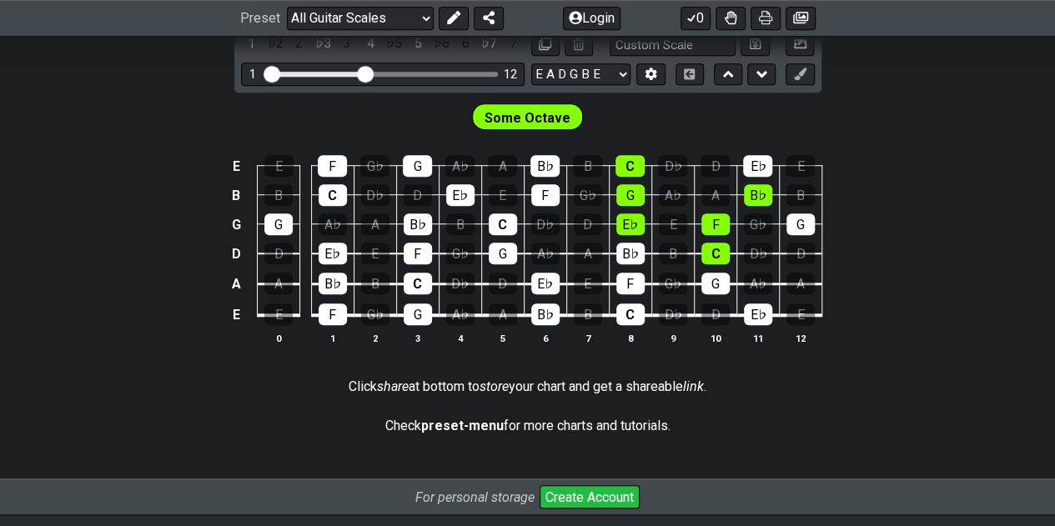
scroll to position [478, 0]
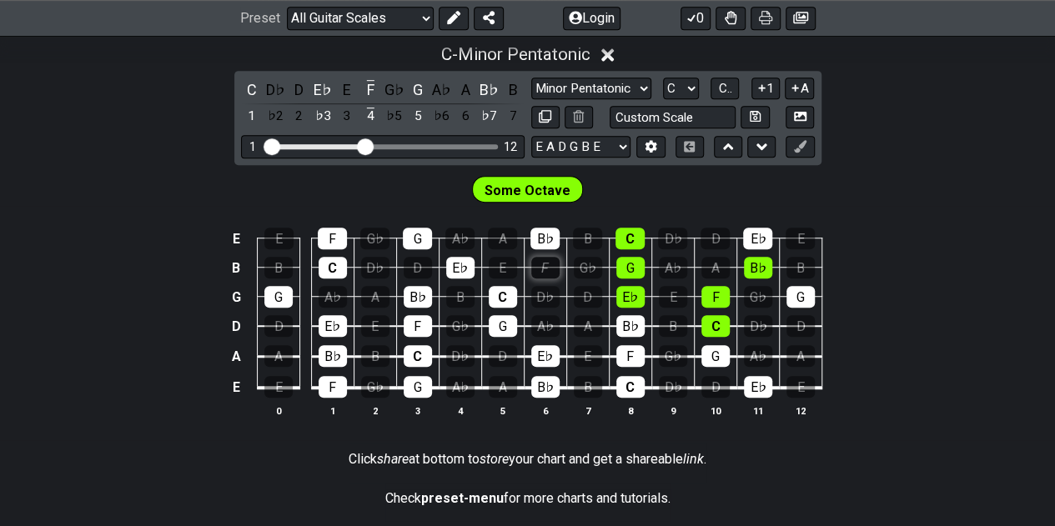
click at [555, 263] on div "F" at bounding box center [545, 268] width 28 height 22
click at [275, 239] on div "E" at bounding box center [278, 239] width 29 height 22
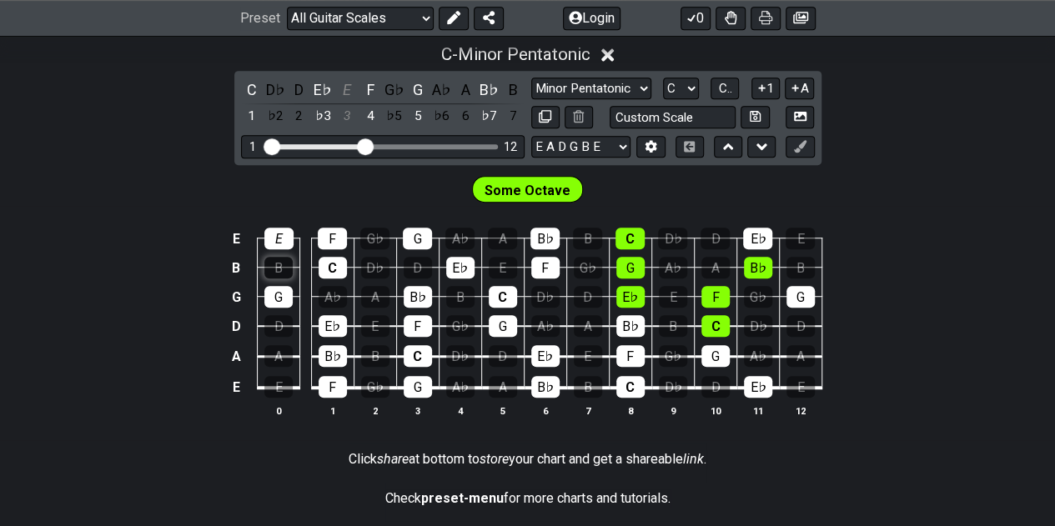
click at [275, 258] on div "B" at bounding box center [278, 268] width 28 height 22
click at [284, 325] on div "D" at bounding box center [278, 326] width 28 height 22
click at [285, 346] on div "A" at bounding box center [278, 356] width 28 height 22
click at [287, 365] on td "E" at bounding box center [279, 373] width 43 height 32
click at [289, 376] on div "E" at bounding box center [278, 387] width 28 height 22
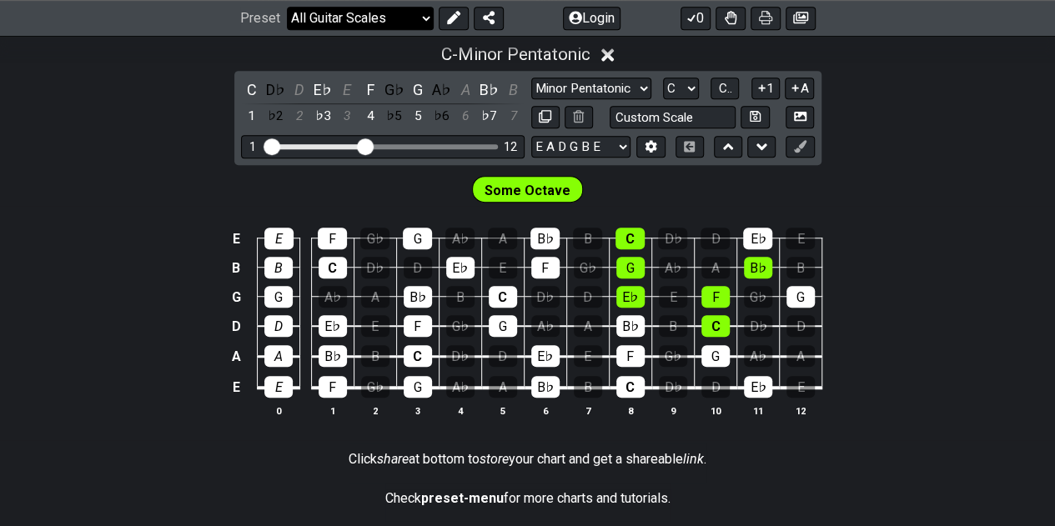
click at [415, 13] on select "Welcome to #fretflip! Initial Preset Learn and Teach Guitar Online Minor Pentat…" at bounding box center [360, 18] width 147 height 23
click at [287, 7] on select "Welcome to #fretflip! Initial Preset Learn and Teach Guitar Online Minor Pentat…" at bounding box center [360, 18] width 147 height 23
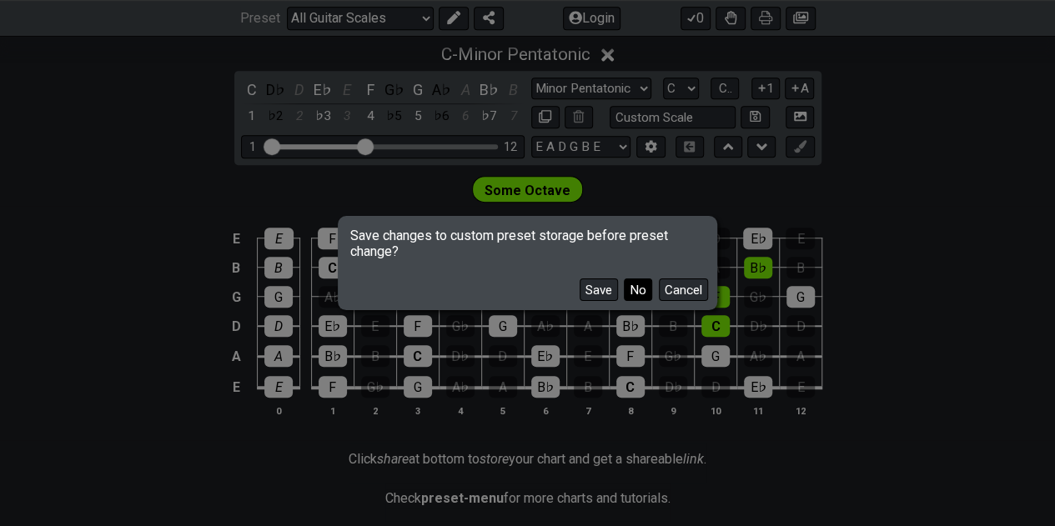
click at [640, 286] on button "No" at bounding box center [638, 290] width 28 height 23
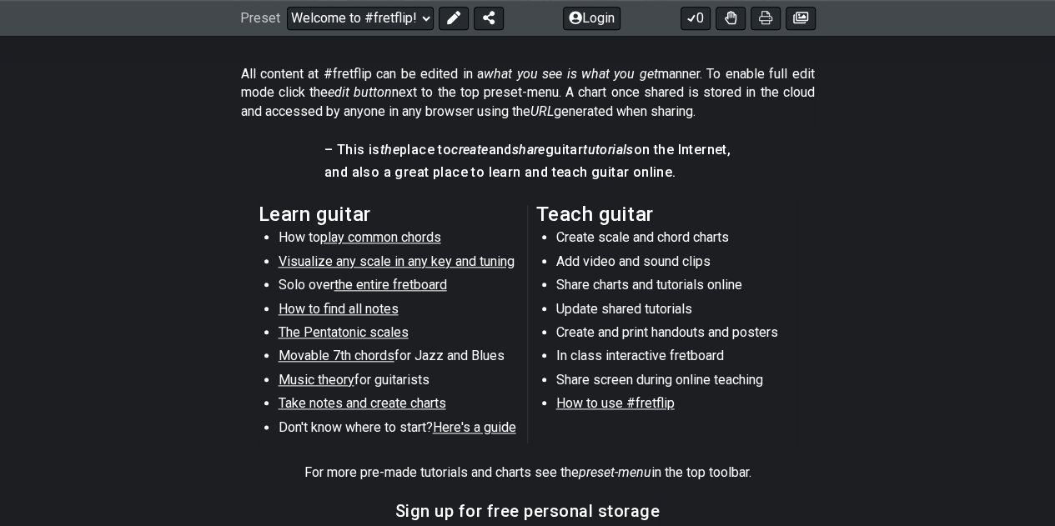
scroll to position [783, 0]
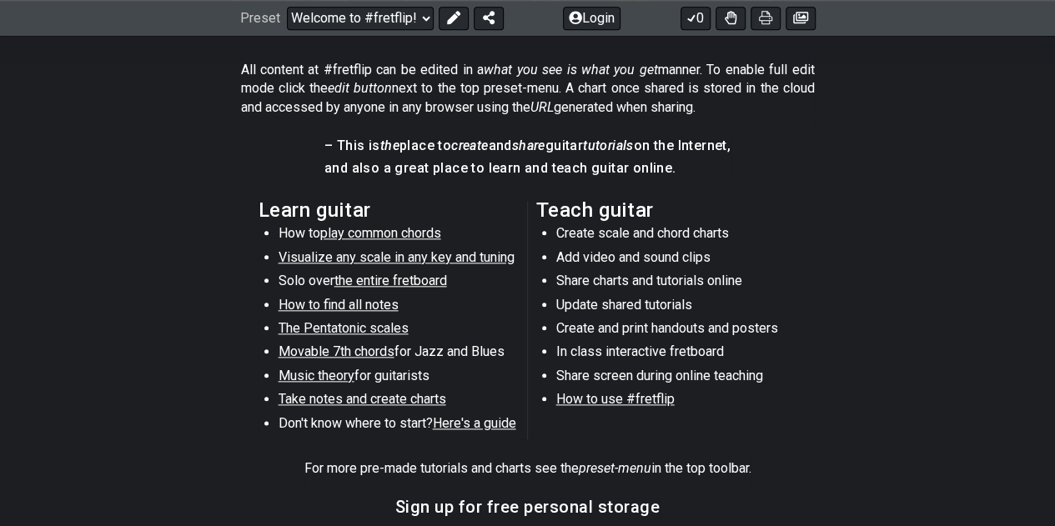
click at [397, 231] on span "play common chords" at bounding box center [380, 233] width 121 height 16
select select "/common-guitar-chords"
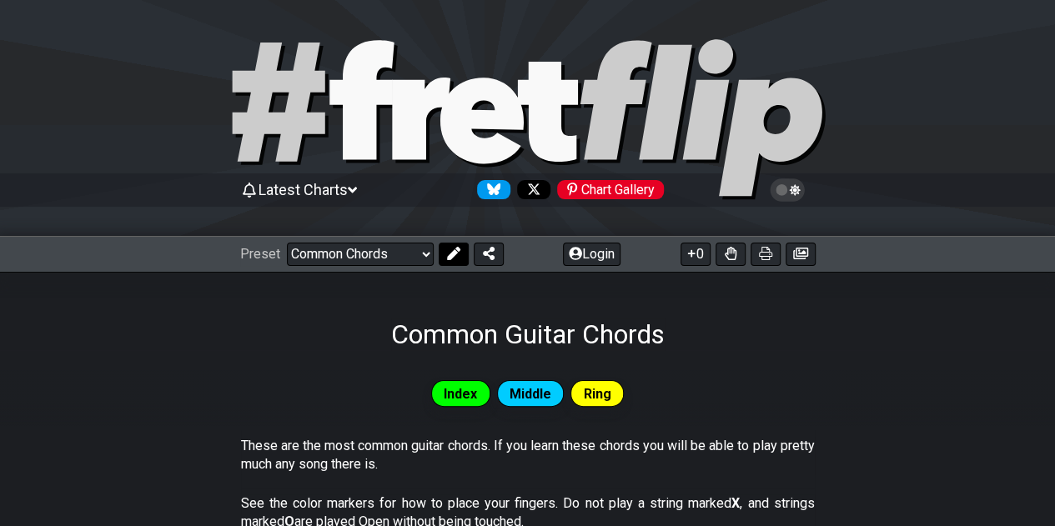
click at [456, 255] on icon at bounding box center [453, 253] width 13 height 13
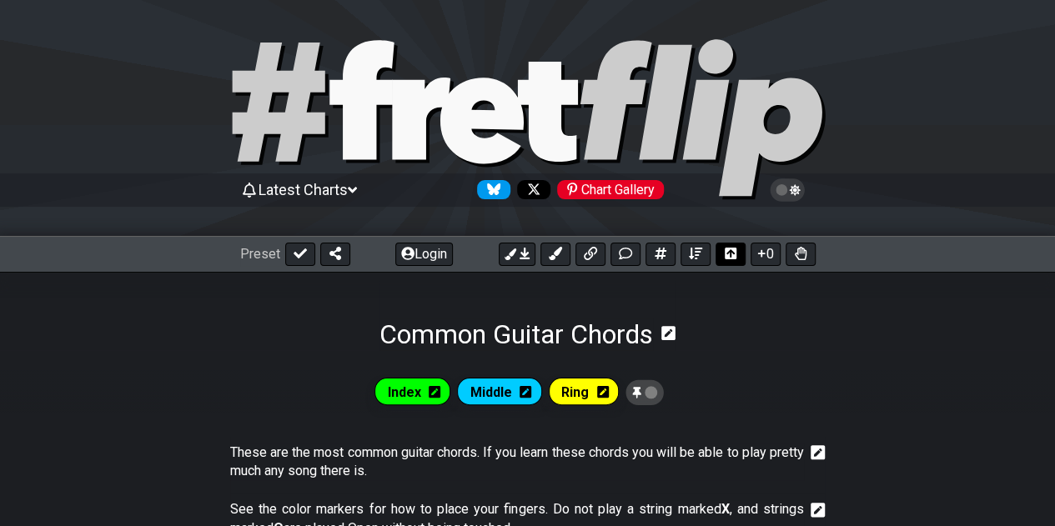
click at [723, 244] on button at bounding box center [731, 254] width 30 height 23
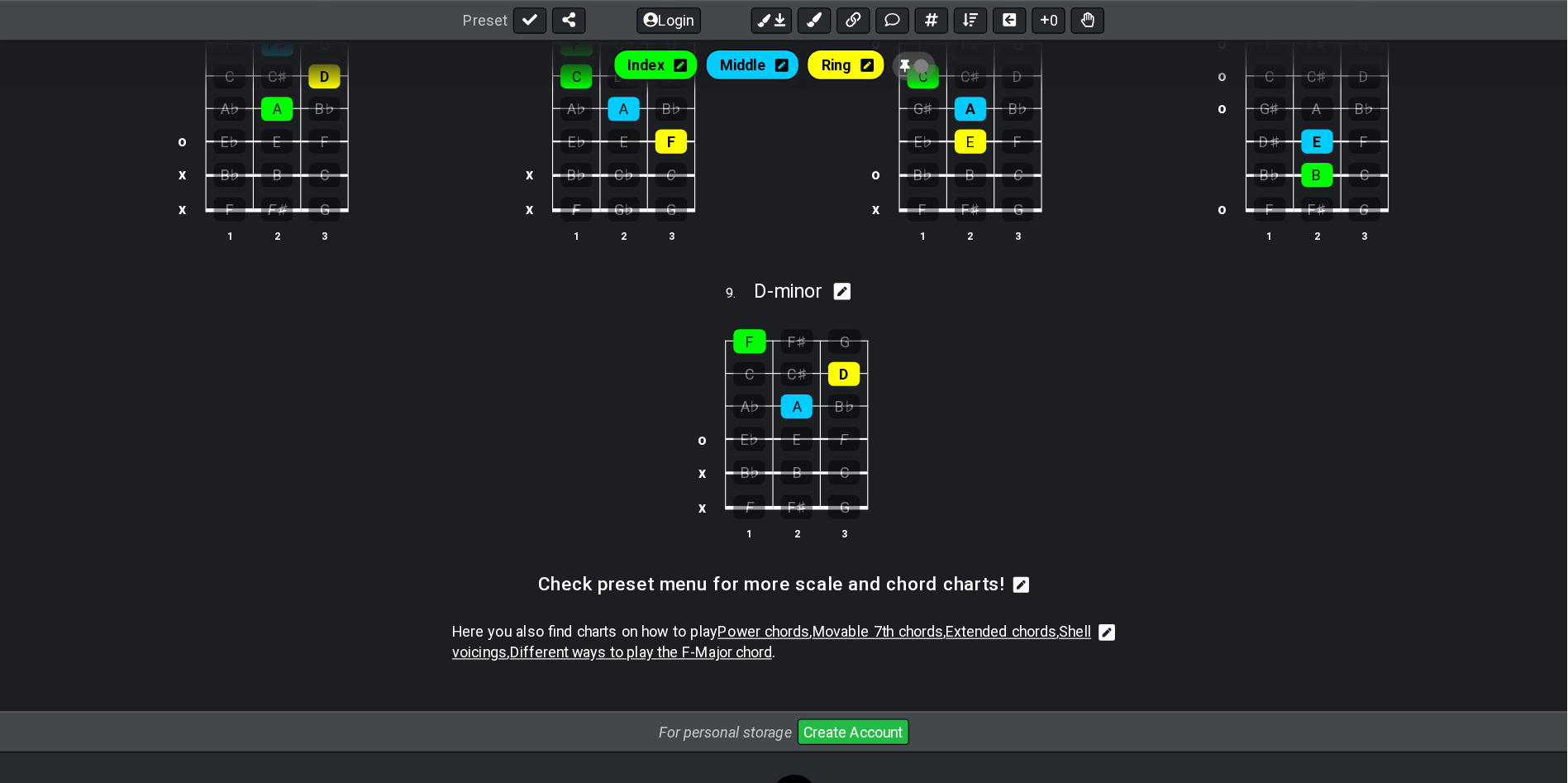
scroll to position [587, 0]
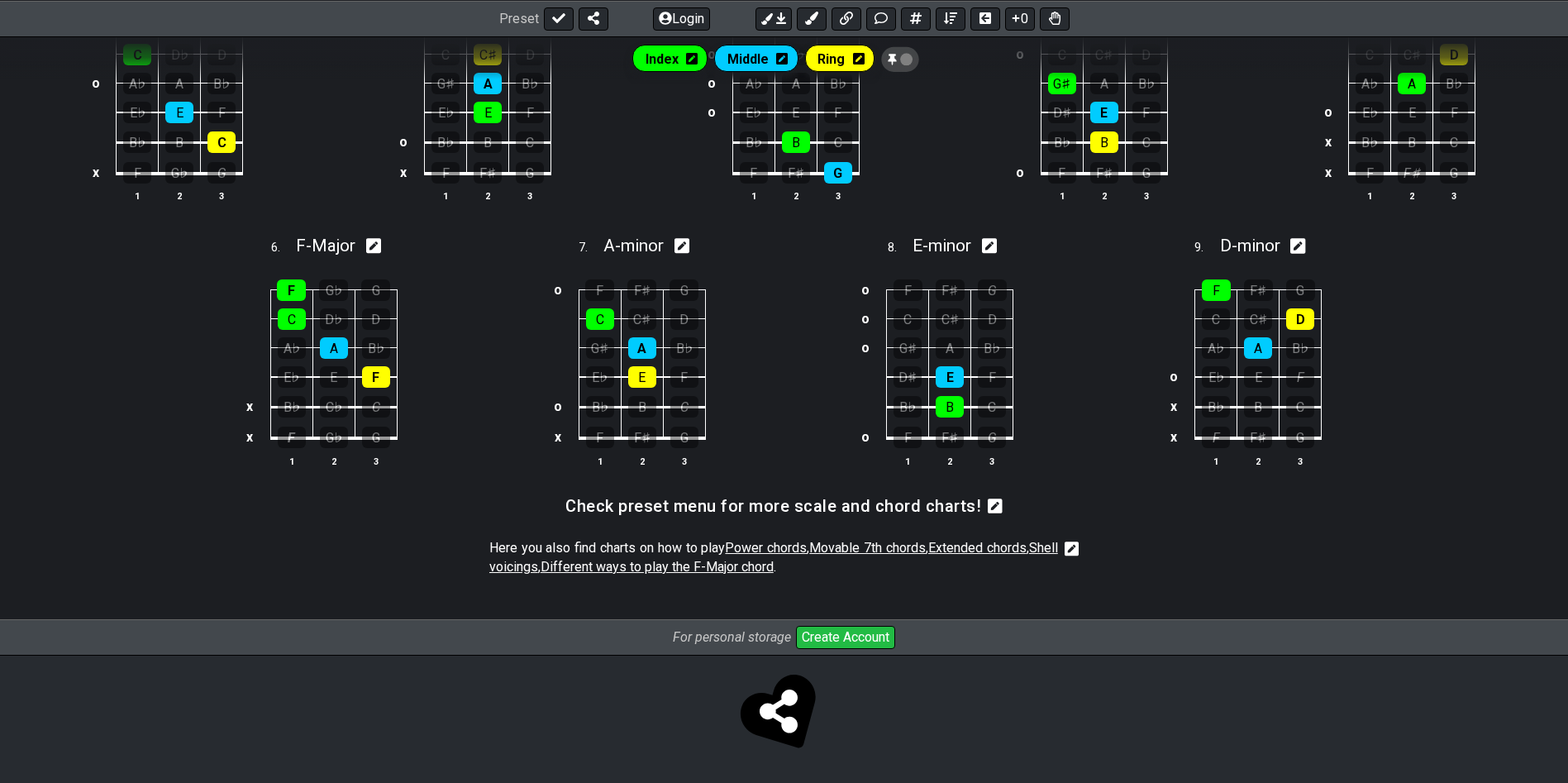
drag, startPoint x: 1004, startPoint y: 9, endPoint x: 1075, endPoint y: 463, distance: 459.5
click at [1075, 463] on div "o F F♯ G o C C♯ D o G♯ A B♭ D♯ E F B♭ B C o F F♯ G 1 2 3" at bounding box center [938, 374] width 297 height 232
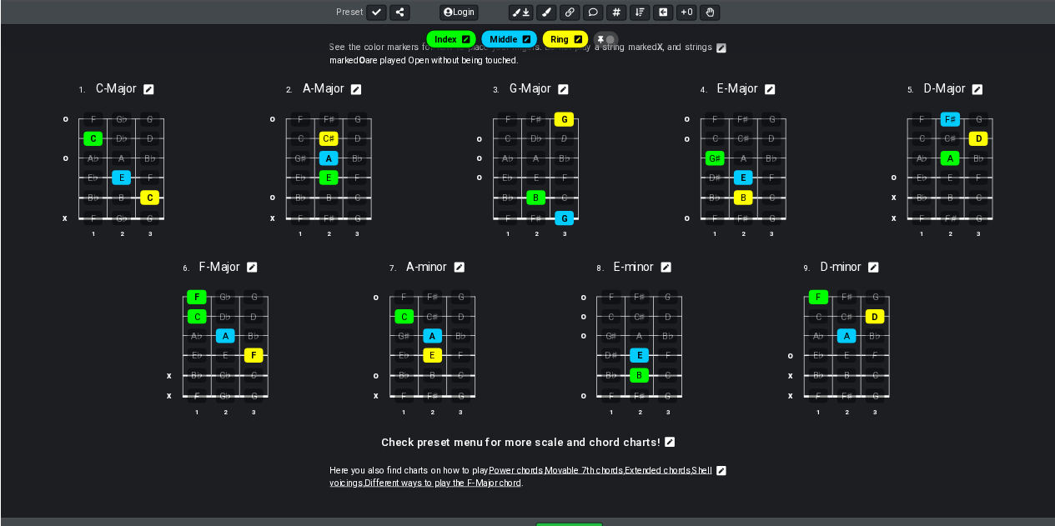
scroll to position [0, 0]
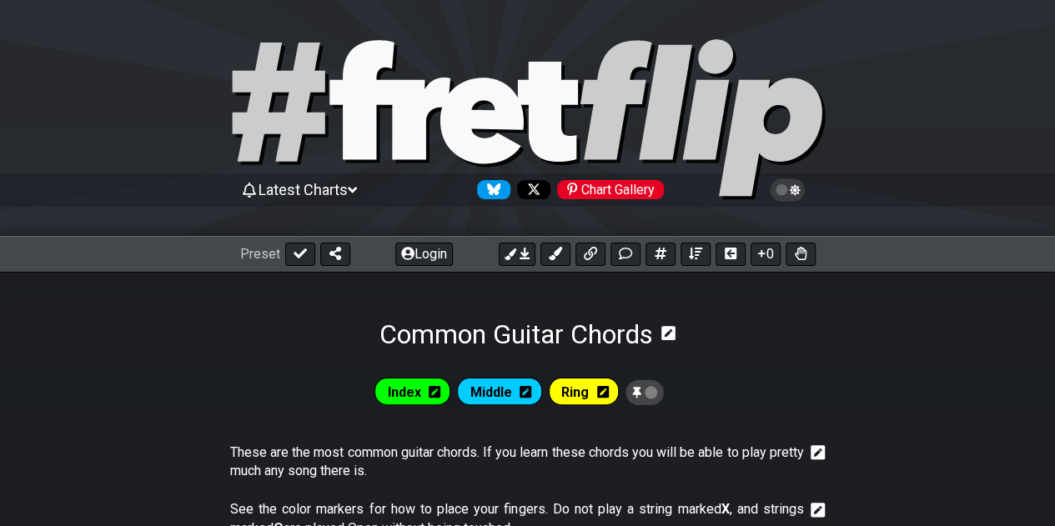
drag, startPoint x: 1554, startPoint y: 8, endPoint x: 432, endPoint y: 280, distance: 1153.9
click at [432, 280] on div "Common Guitar Chords" at bounding box center [527, 311] width 295 height 78
click at [357, 185] on icon at bounding box center [352, 190] width 9 height 15
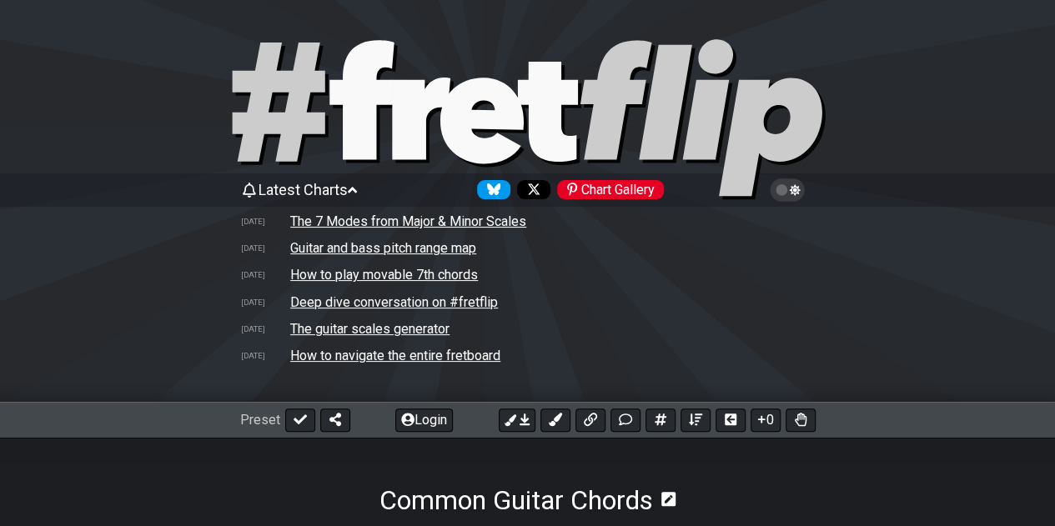
click at [357, 185] on icon at bounding box center [352, 190] width 9 height 15
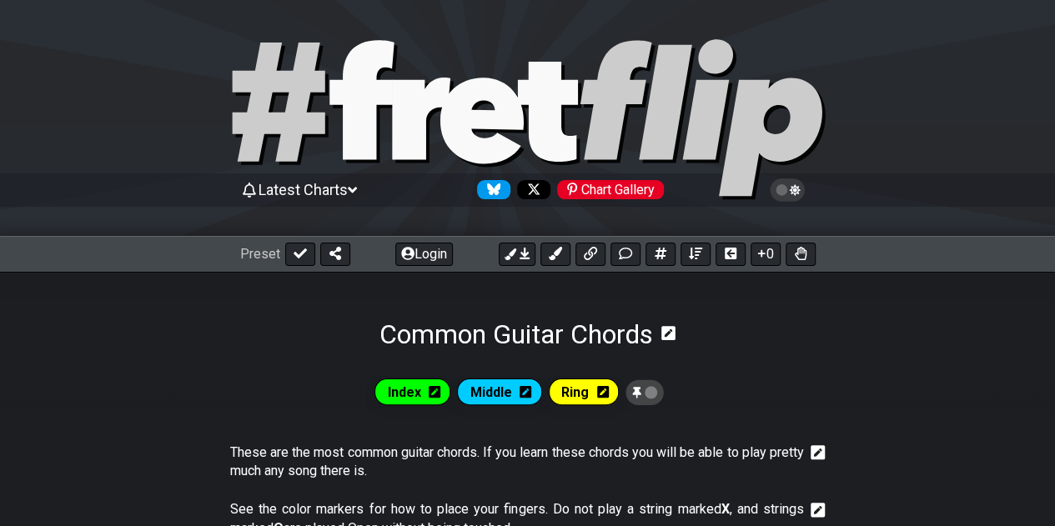
click at [357, 185] on icon at bounding box center [352, 190] width 9 height 15
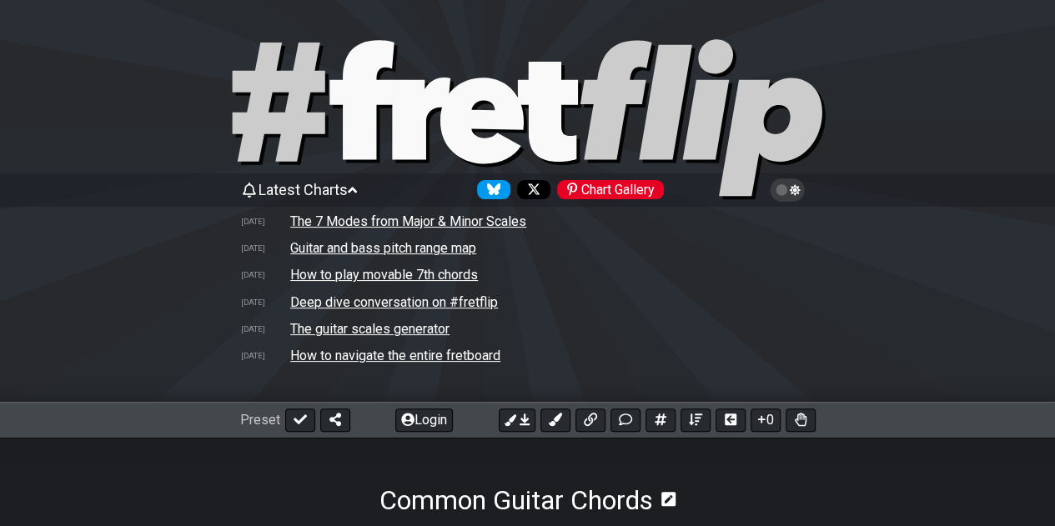
click at [340, 355] on td "How to navigate the entire fretboard" at bounding box center [396, 356] width 212 height 18
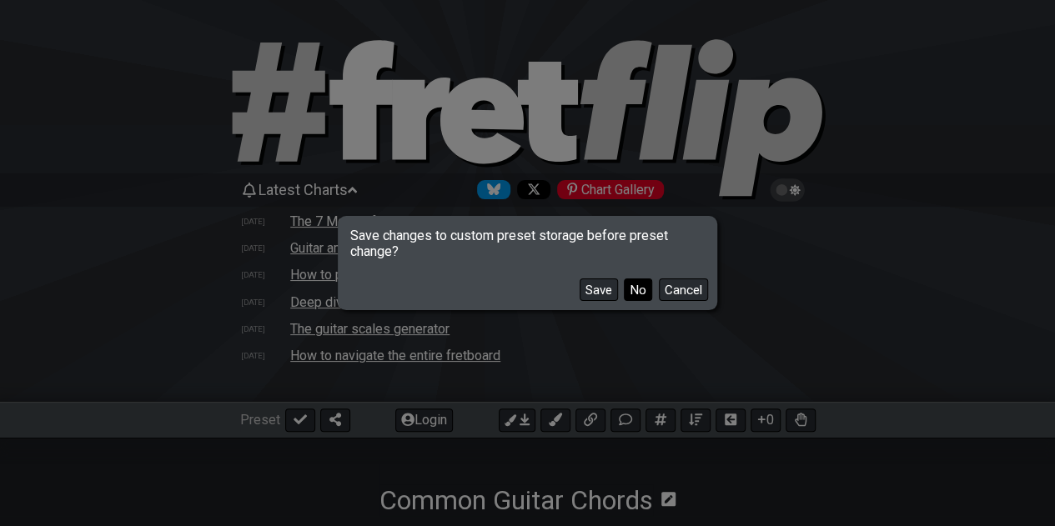
click at [634, 291] on button "No" at bounding box center [638, 290] width 28 height 23
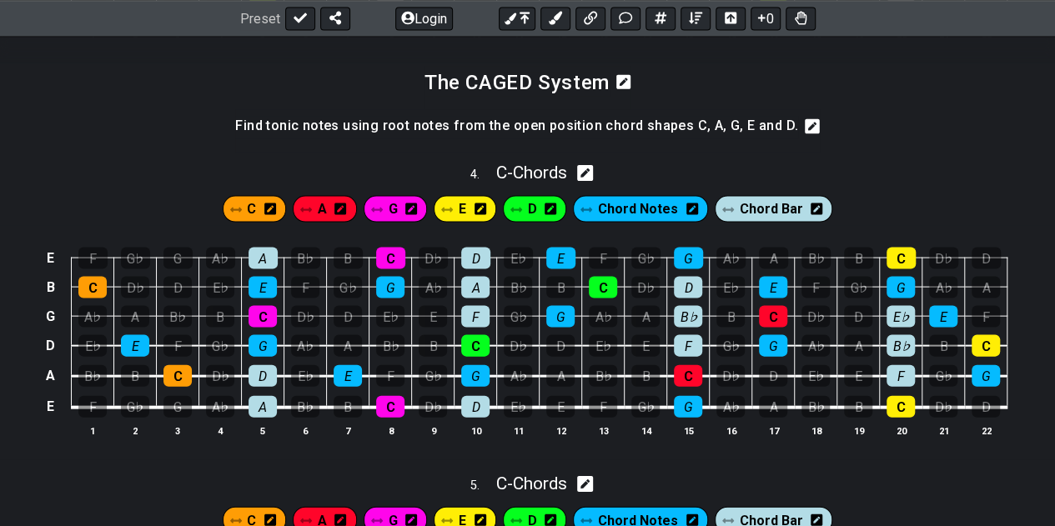
scroll to position [1624, 0]
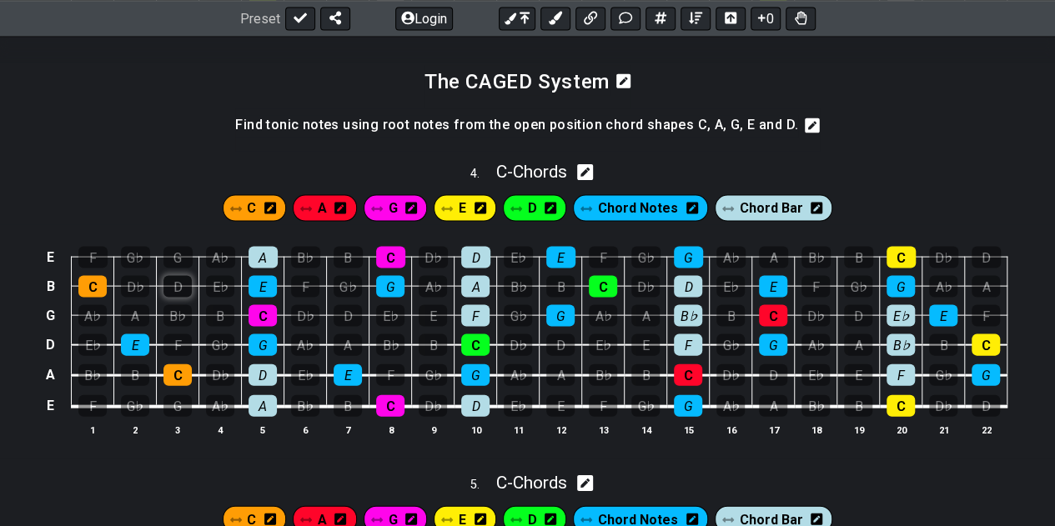
click at [182, 284] on div "D" at bounding box center [178, 287] width 28 height 22
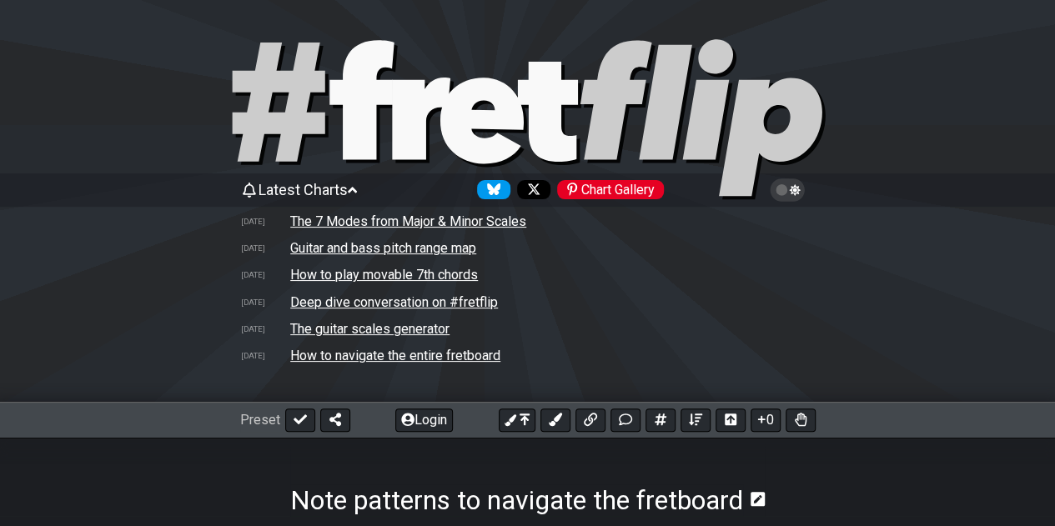
click at [406, 360] on td "How to navigate the entire fretboard" at bounding box center [396, 356] width 212 height 18
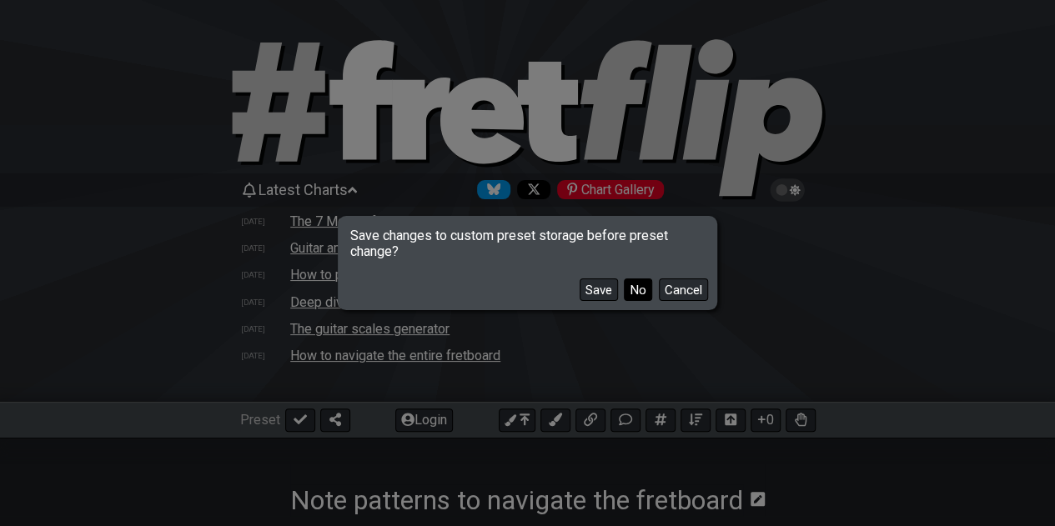
click at [627, 284] on button "No" at bounding box center [638, 290] width 28 height 23
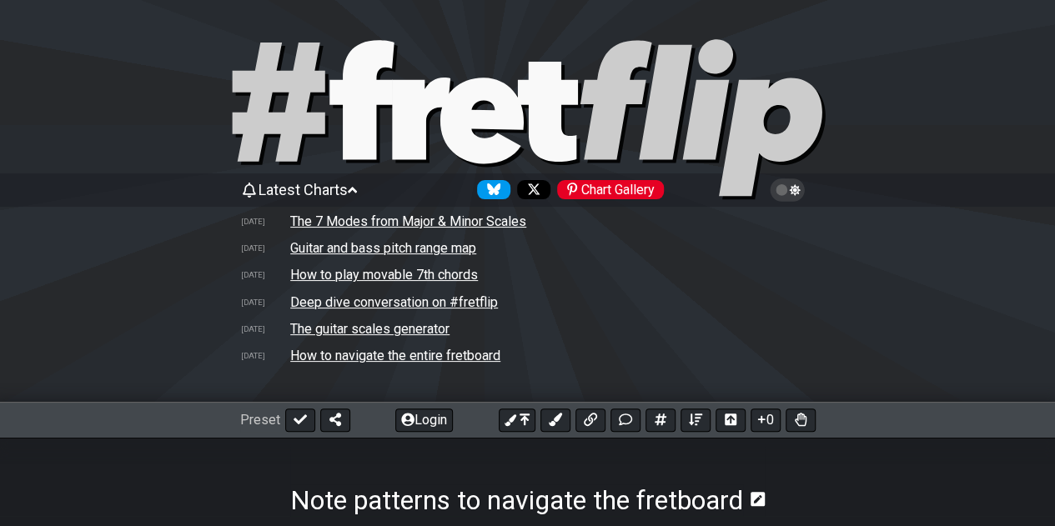
click at [314, 184] on span "Latest Charts" at bounding box center [303, 190] width 89 height 18
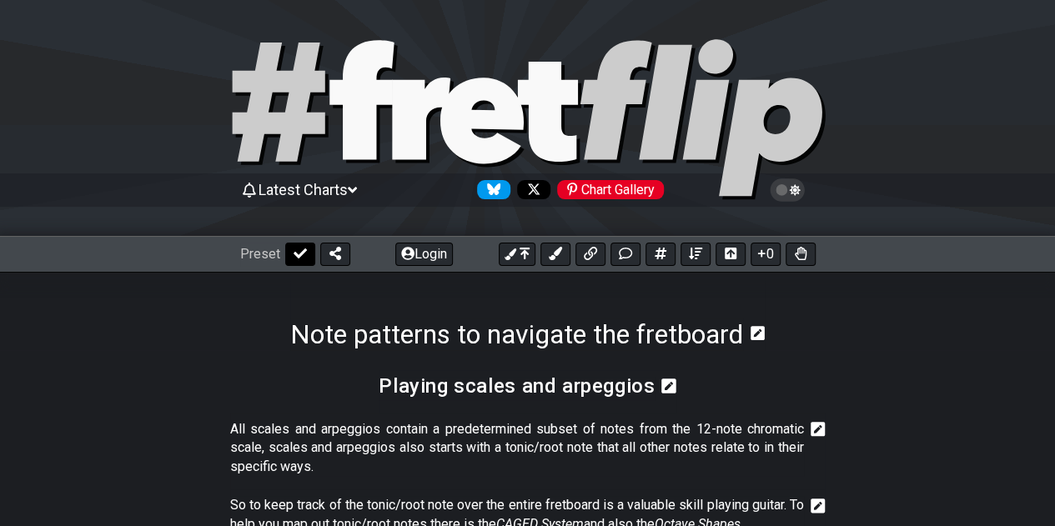
click at [295, 251] on icon at bounding box center [300, 253] width 13 height 13
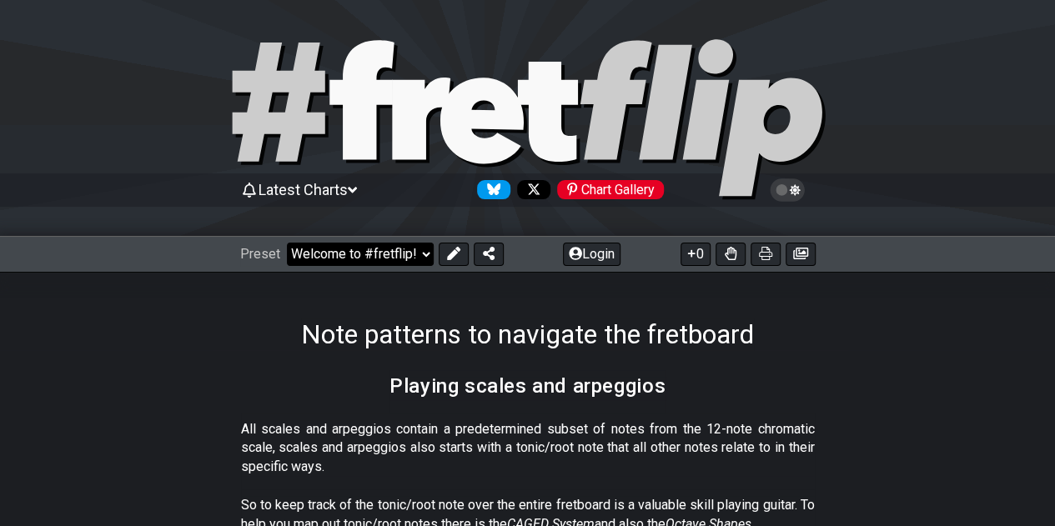
click at [295, 251] on select "Welcome to #fretflip! Initial Preset Learn and Teach Guitar Online Minor Pentat…" at bounding box center [360, 254] width 147 height 23
select select "/welcome"
click at [287, 243] on select "Welcome to #fretflip! Initial Preset Learn and Teach Guitar Online Minor Pentat…" at bounding box center [360, 254] width 147 height 23
select select "C"
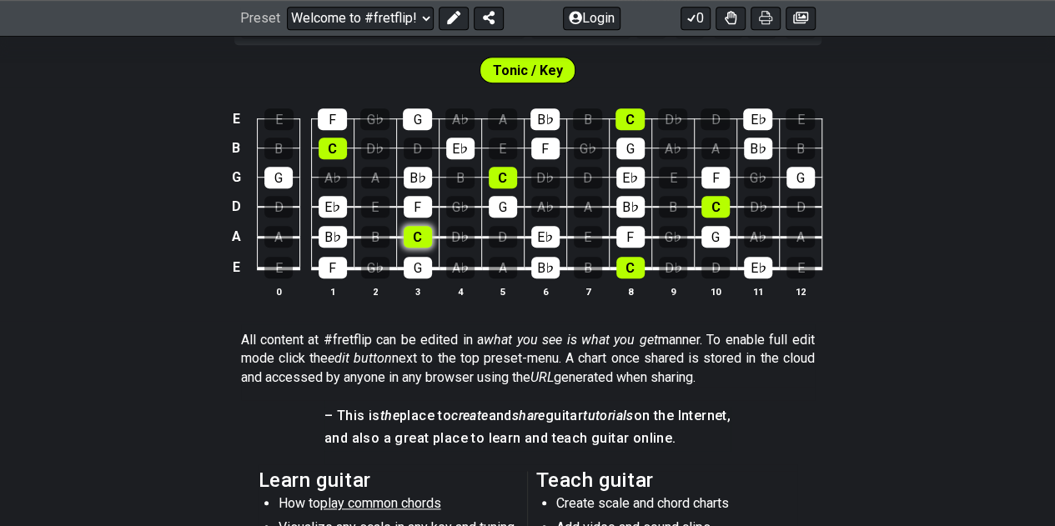
scroll to position [514, 0]
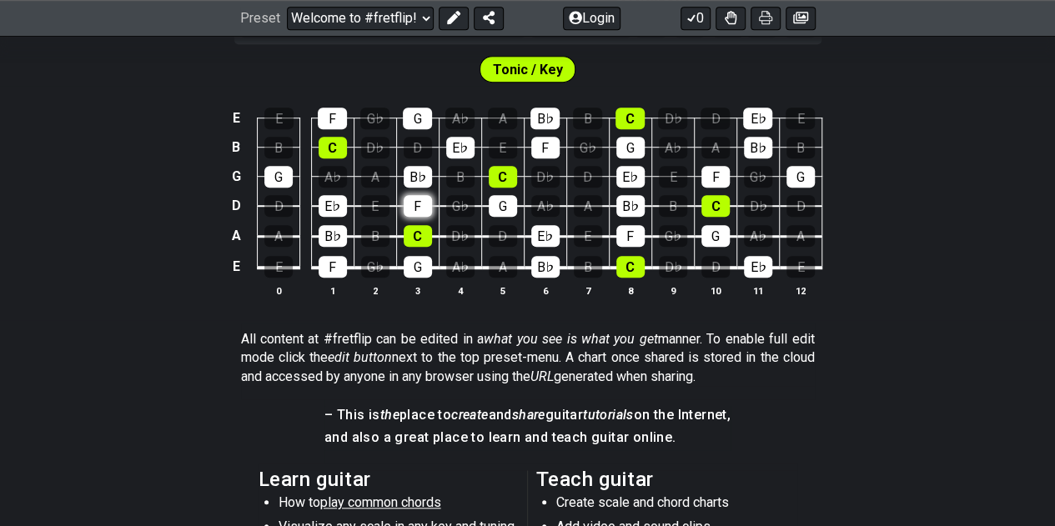
drag, startPoint x: 429, startPoint y: 189, endPoint x: 422, endPoint y: 205, distance: 17.2
click at [422, 205] on td "F" at bounding box center [417, 192] width 43 height 30
click at [422, 205] on div "F" at bounding box center [418, 206] width 28 height 22
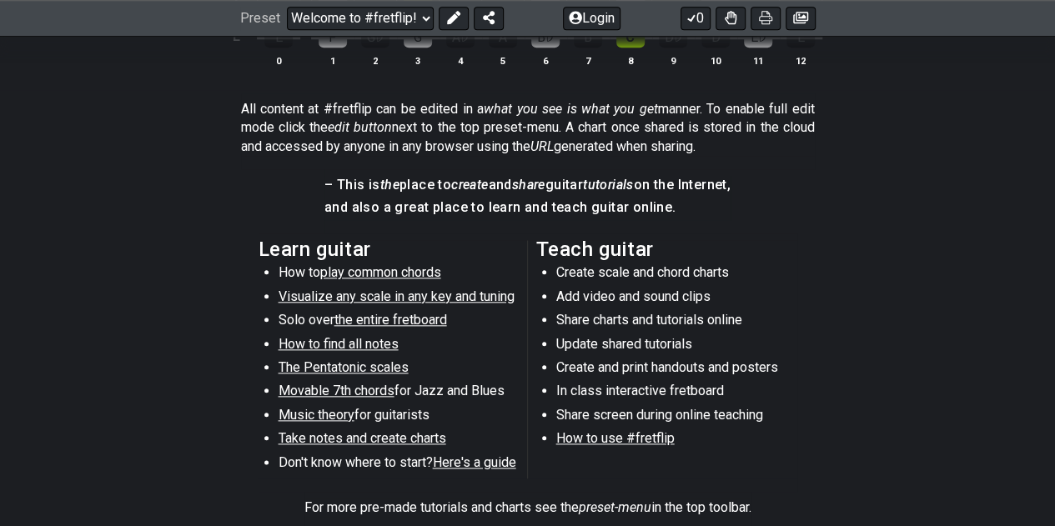
scroll to position [745, 0]
click at [369, 339] on span "How to find all notes" at bounding box center [339, 343] width 120 height 16
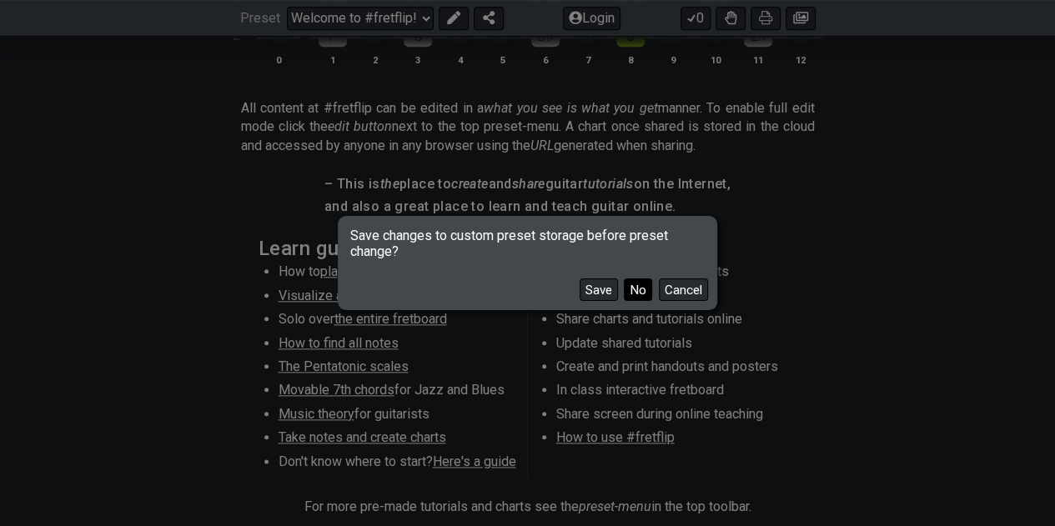
click at [642, 300] on button "No" at bounding box center [638, 290] width 28 height 23
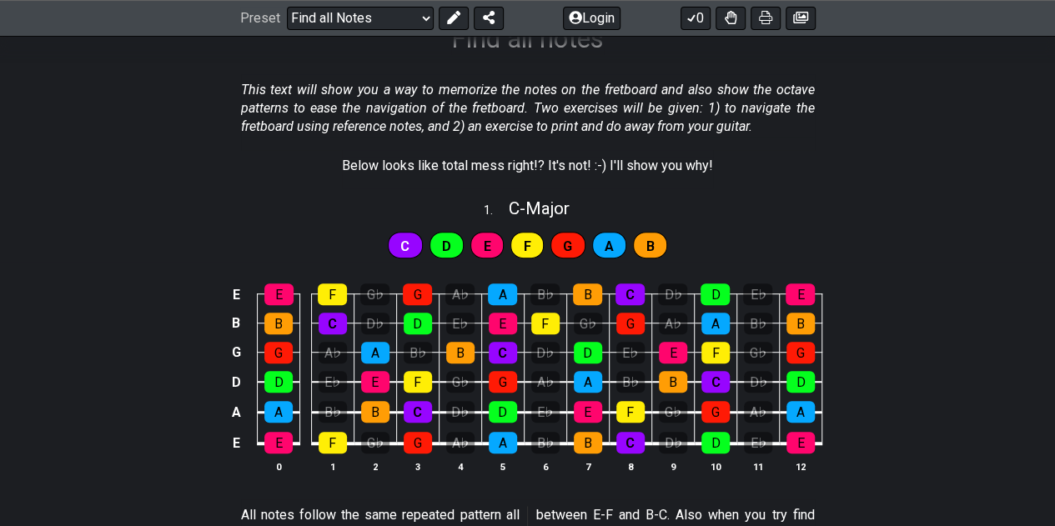
scroll to position [308, 0]
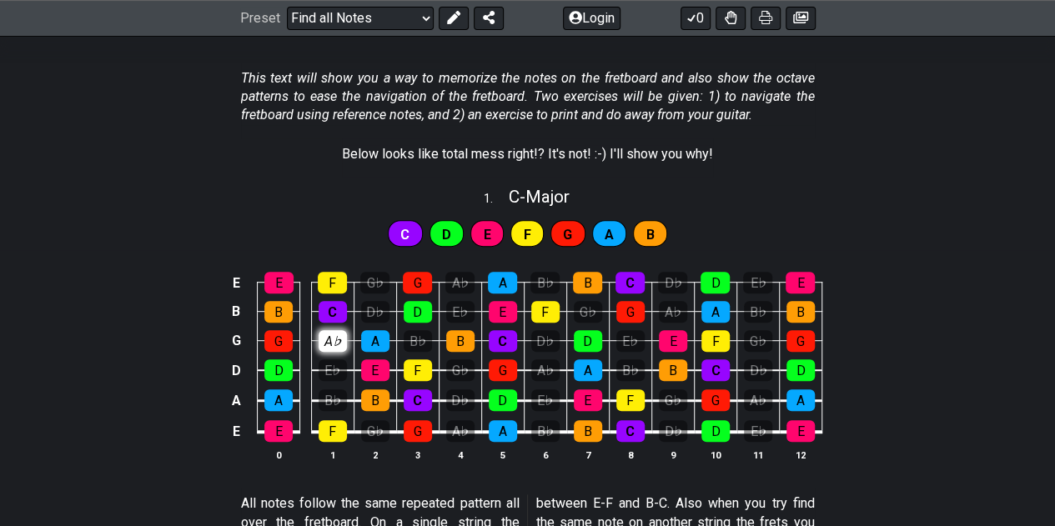
click at [325, 331] on div "A♭" at bounding box center [333, 341] width 28 height 22
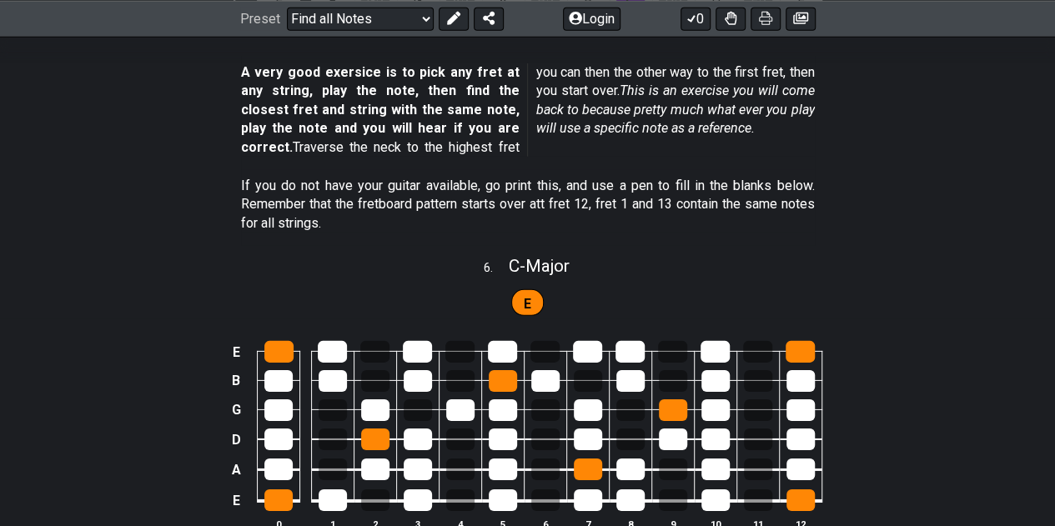
scroll to position [2416, 0]
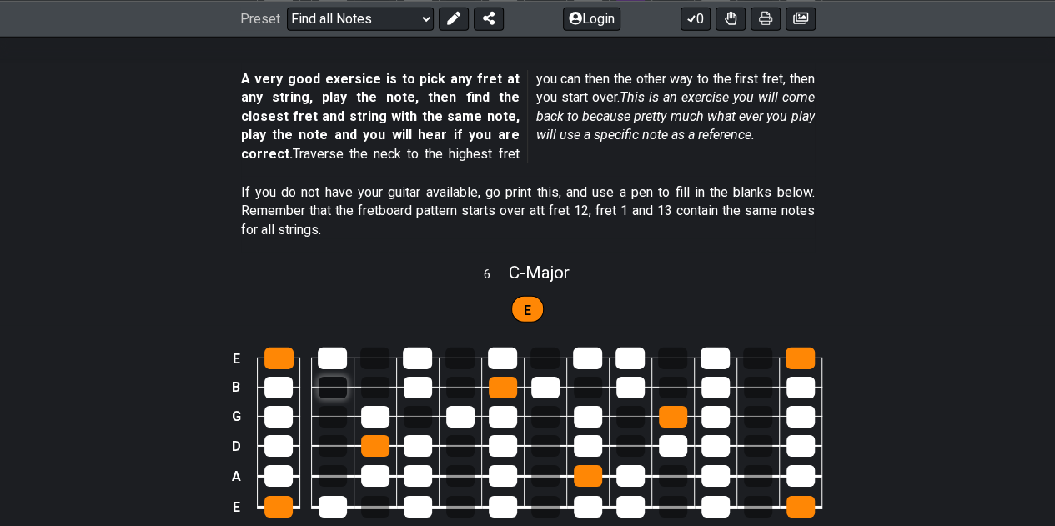
click at [341, 383] on div at bounding box center [333, 388] width 28 height 22
click at [976, 370] on div "E B G D A E 0 1 2 3 4 5 6 7 8 9 10 11 12" at bounding box center [527, 443] width 1055 height 234
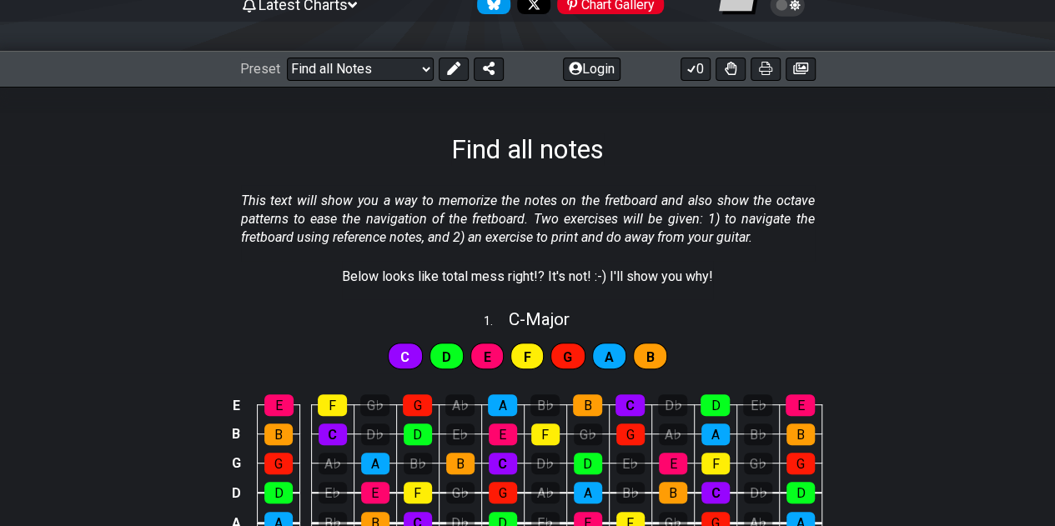
scroll to position [187, 0]
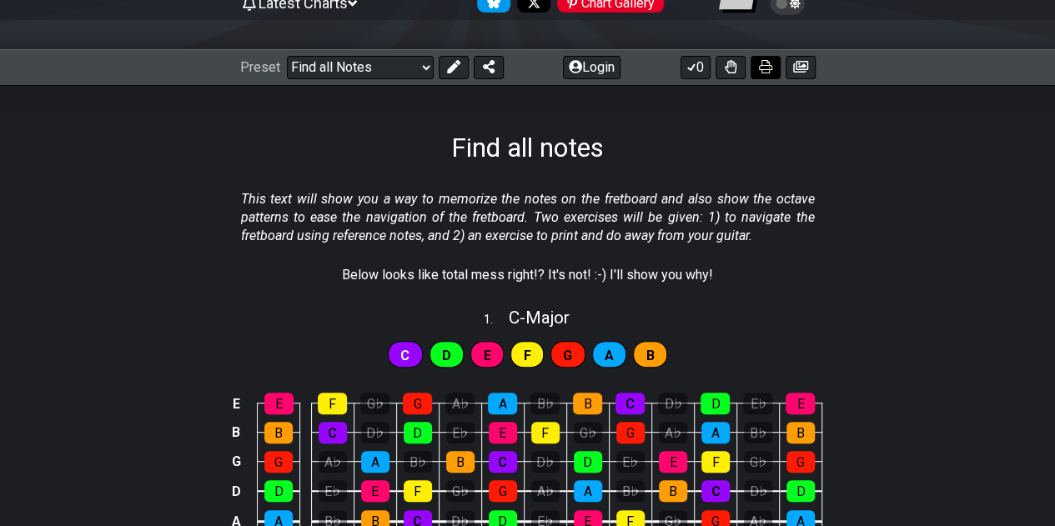
click at [774, 67] on button at bounding box center [766, 67] width 30 height 23
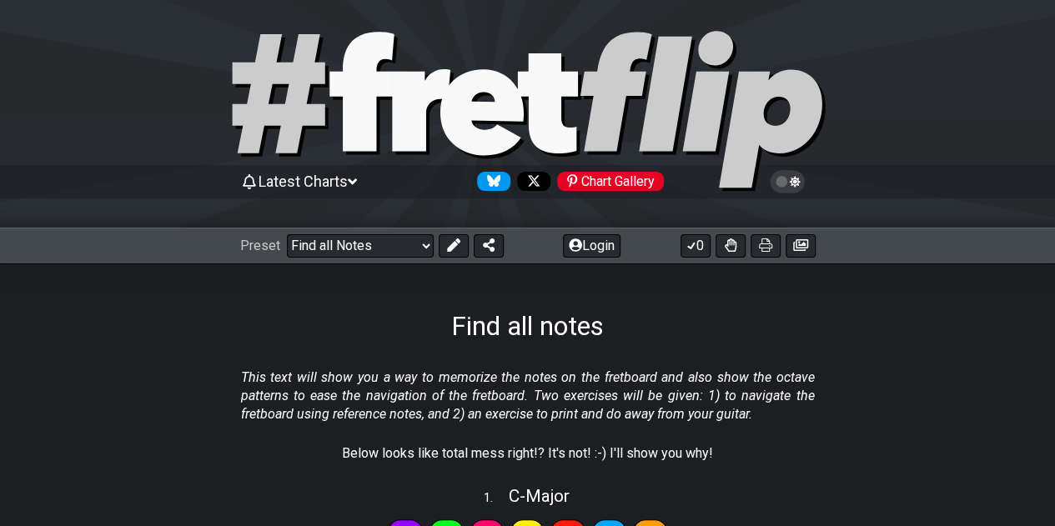
scroll to position [8, 0]
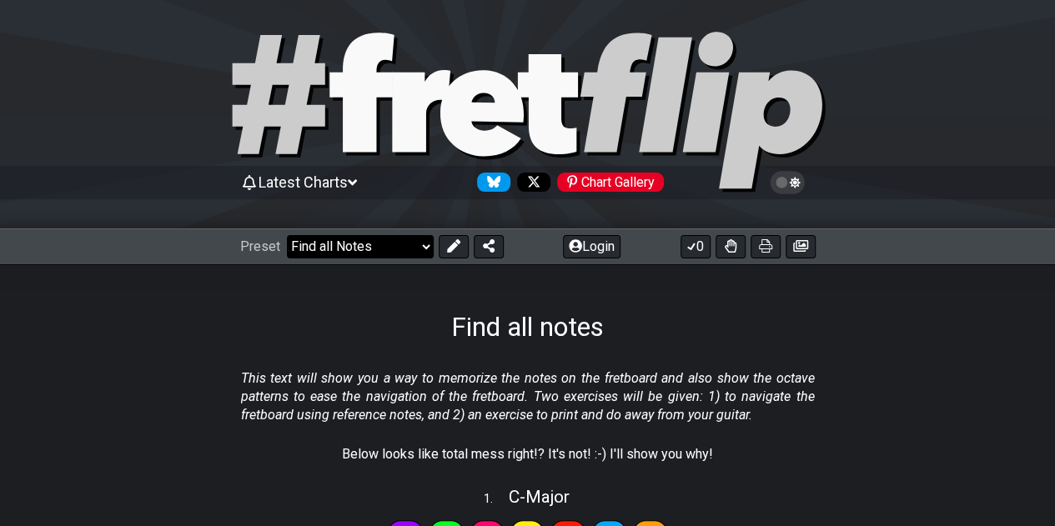
click at [410, 254] on select "Welcome to #fretflip! Initial Preset Learn and Teach Guitar Online Minor Pentat…" at bounding box center [360, 246] width 147 height 23
click at [287, 235] on select "Welcome to #fretflip! Initial Preset Learn and Teach Guitar Online Minor Pentat…" at bounding box center [360, 246] width 147 height 23
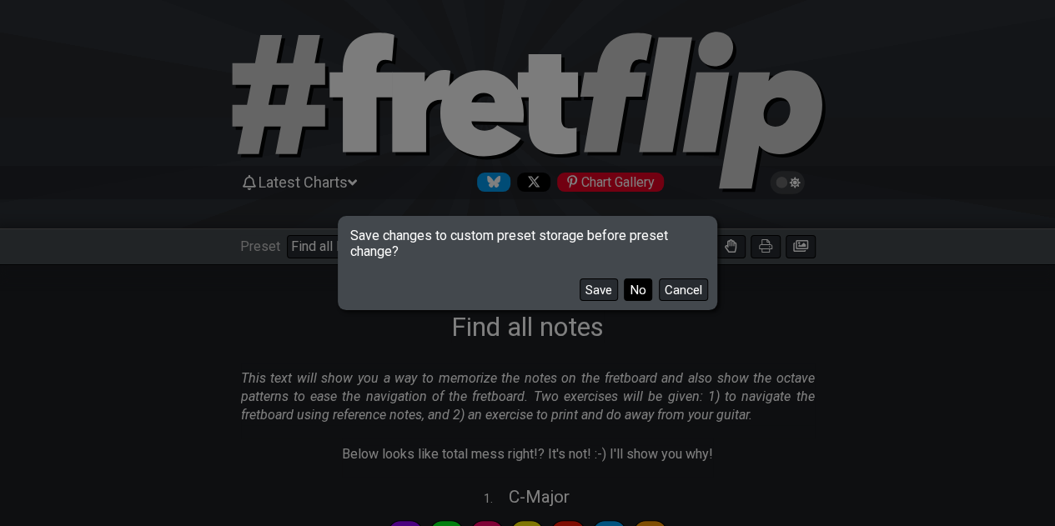
click at [634, 286] on button "No" at bounding box center [638, 290] width 28 height 23
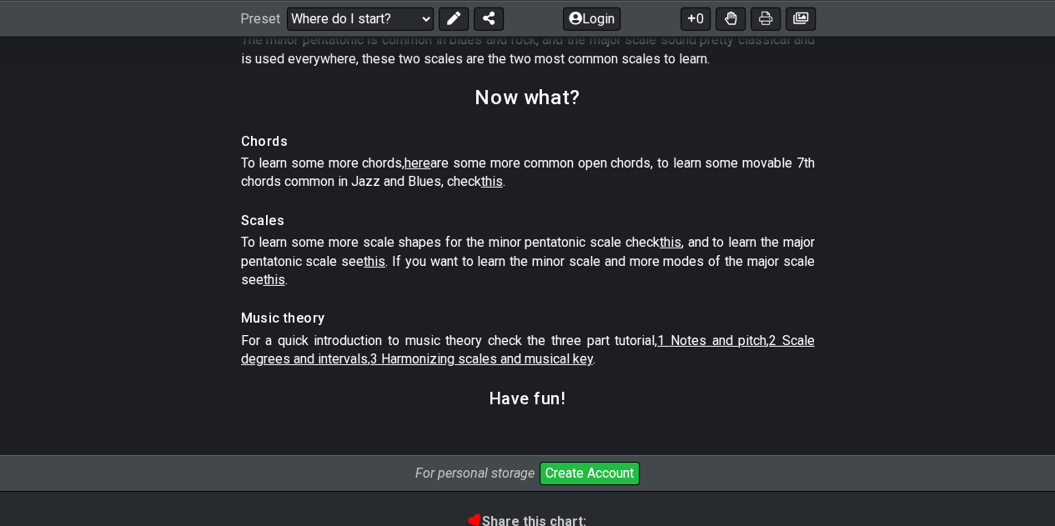
scroll to position [2475, 0]
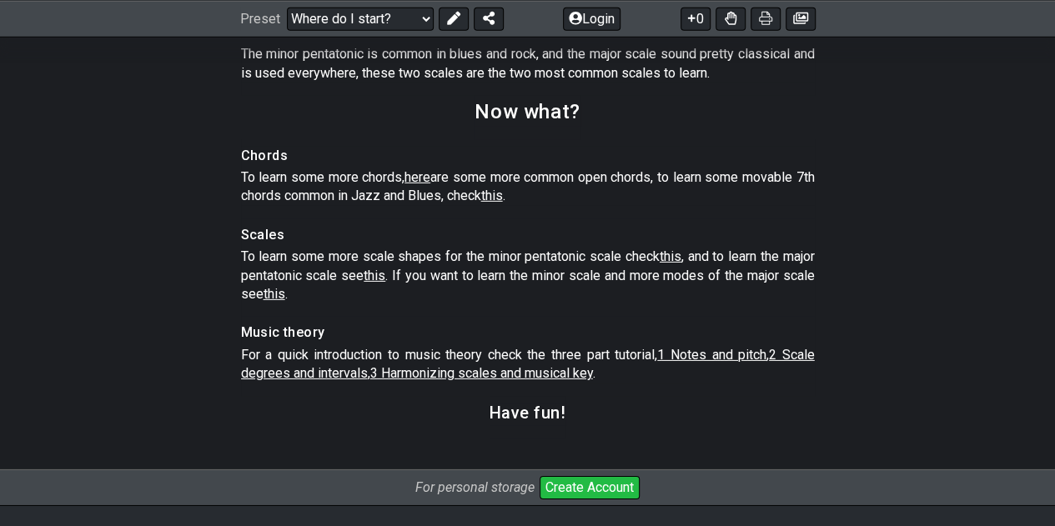
click at [723, 363] on span "1 Notes and pitch" at bounding box center [711, 355] width 109 height 16
select select "/musical-notes-explained"
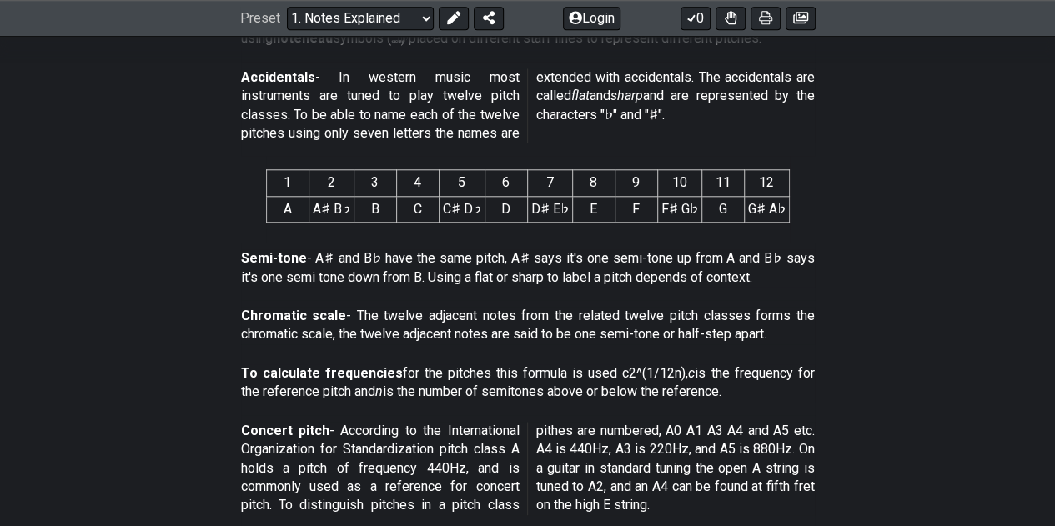
scroll to position [748, 0]
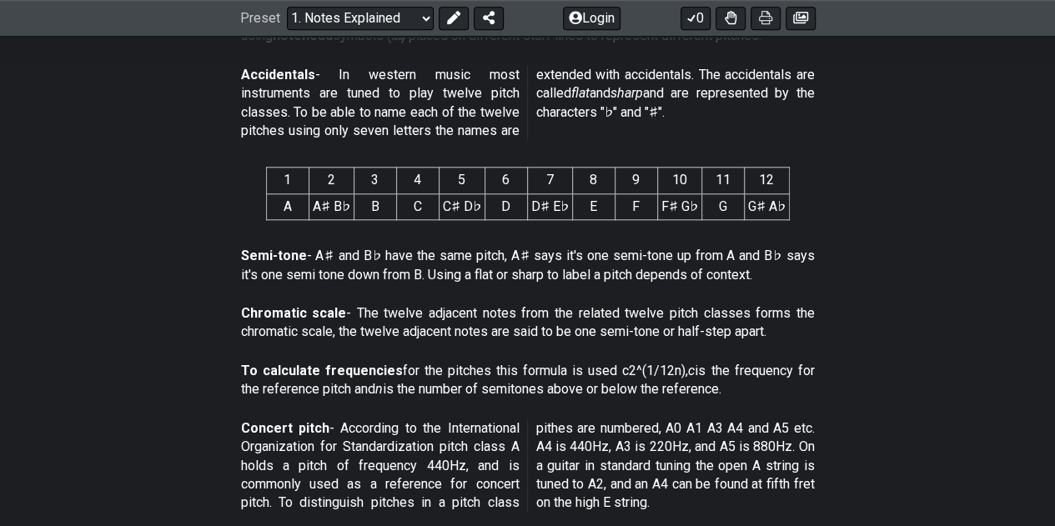
drag, startPoint x: 268, startPoint y: 164, endPoint x: 752, endPoint y: 230, distance: 488.4
click at [752, 230] on section "1 2 3 4 5 6 7 8 9 10 11 12 A A♯ B♭ B C C♯ D♭ D D♯ E♭ E F F♯ G♭ G G♯ A♭" at bounding box center [527, 197] width 1055 height 87
drag, startPoint x: 793, startPoint y: 204, endPoint x: 344, endPoint y: 162, distance: 450.9
click at [344, 162] on section "1 2 3 4 5 6 7 8 9 10 11 12 A A♯ B♭ B C C♯ D♭ D D♯ E♭ E F F♯ G♭ G G♯ A♭" at bounding box center [527, 197] width 1055 height 87
drag, startPoint x: 286, startPoint y: 178, endPoint x: 435, endPoint y: 190, distance: 149.0
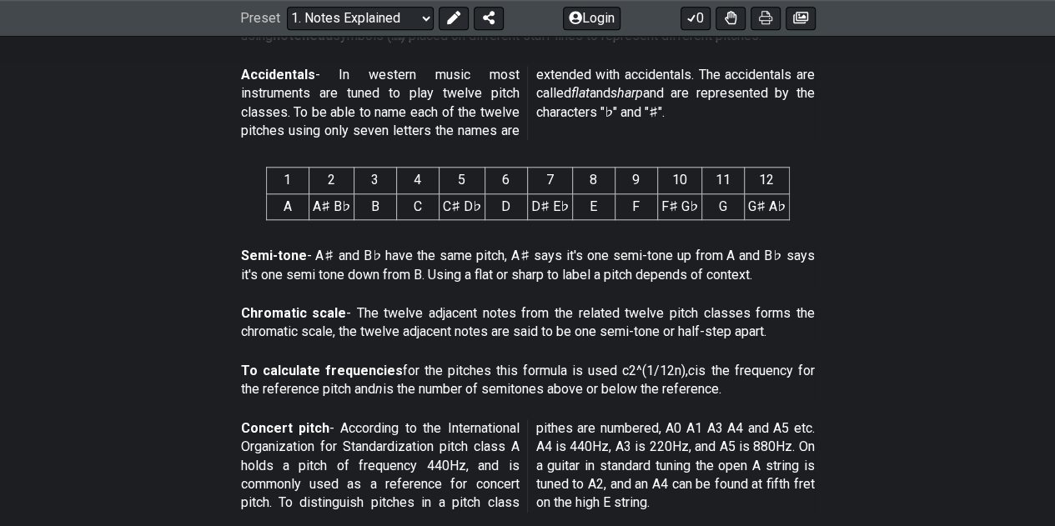
click at [435, 190] on tr "1 2 3 4 5 6 7 8 9 10 11 12" at bounding box center [527, 181] width 523 height 26
click at [435, 190] on th "4" at bounding box center [417, 181] width 43 height 26
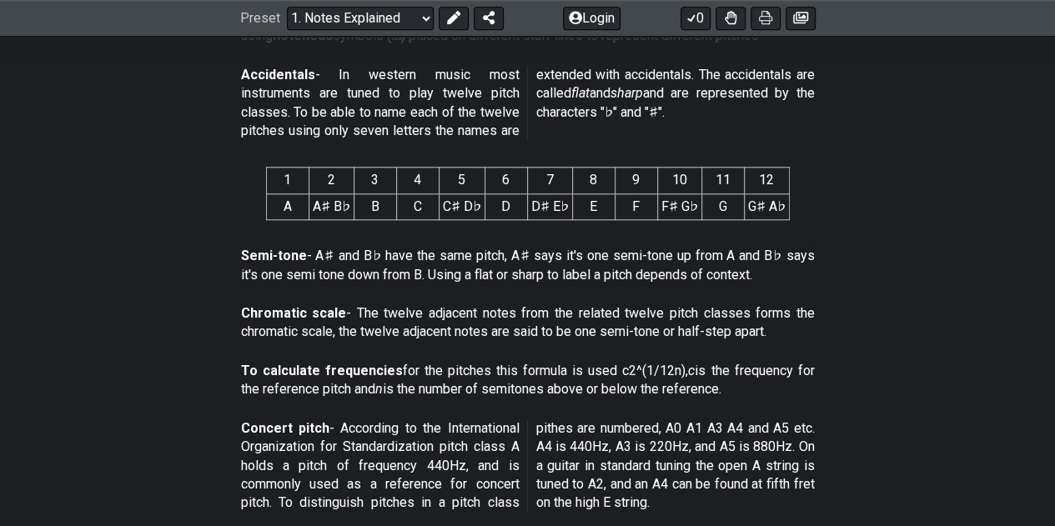
click at [435, 190] on th "4" at bounding box center [417, 181] width 43 height 26
drag, startPoint x: 280, startPoint y: 158, endPoint x: 748, endPoint y: 219, distance: 472.1
click at [748, 219] on div "1 2 3 4 5 6 7 8 9 10 11 12 A A♯ B♭ B C C♯ D♭ D D♯ E♭ E F F♯ G♭ G G♯ A♭" at bounding box center [528, 197] width 524 height 87
click at [770, 22] on icon at bounding box center [765, 18] width 13 height 13
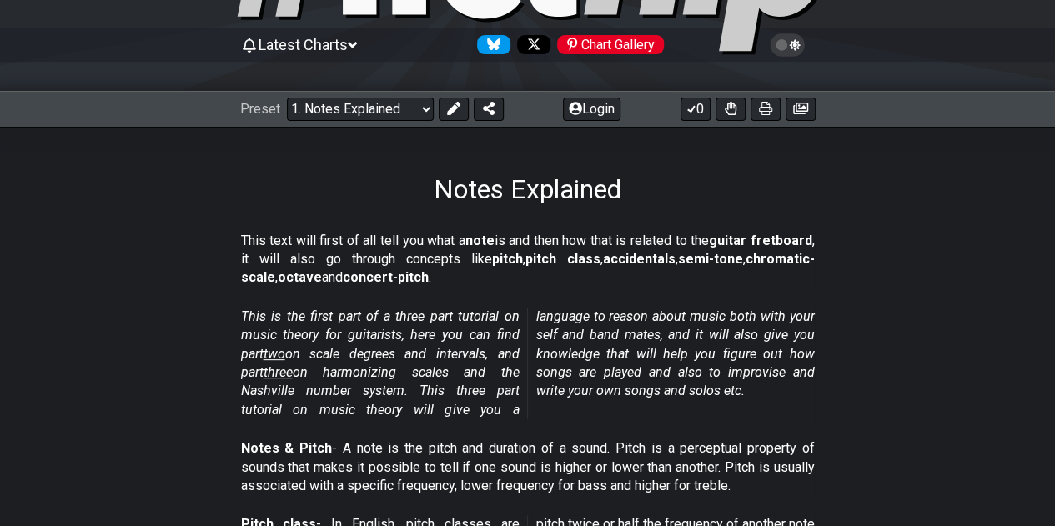
scroll to position [142, 0]
